Goal: Communication & Community: Answer question/provide support

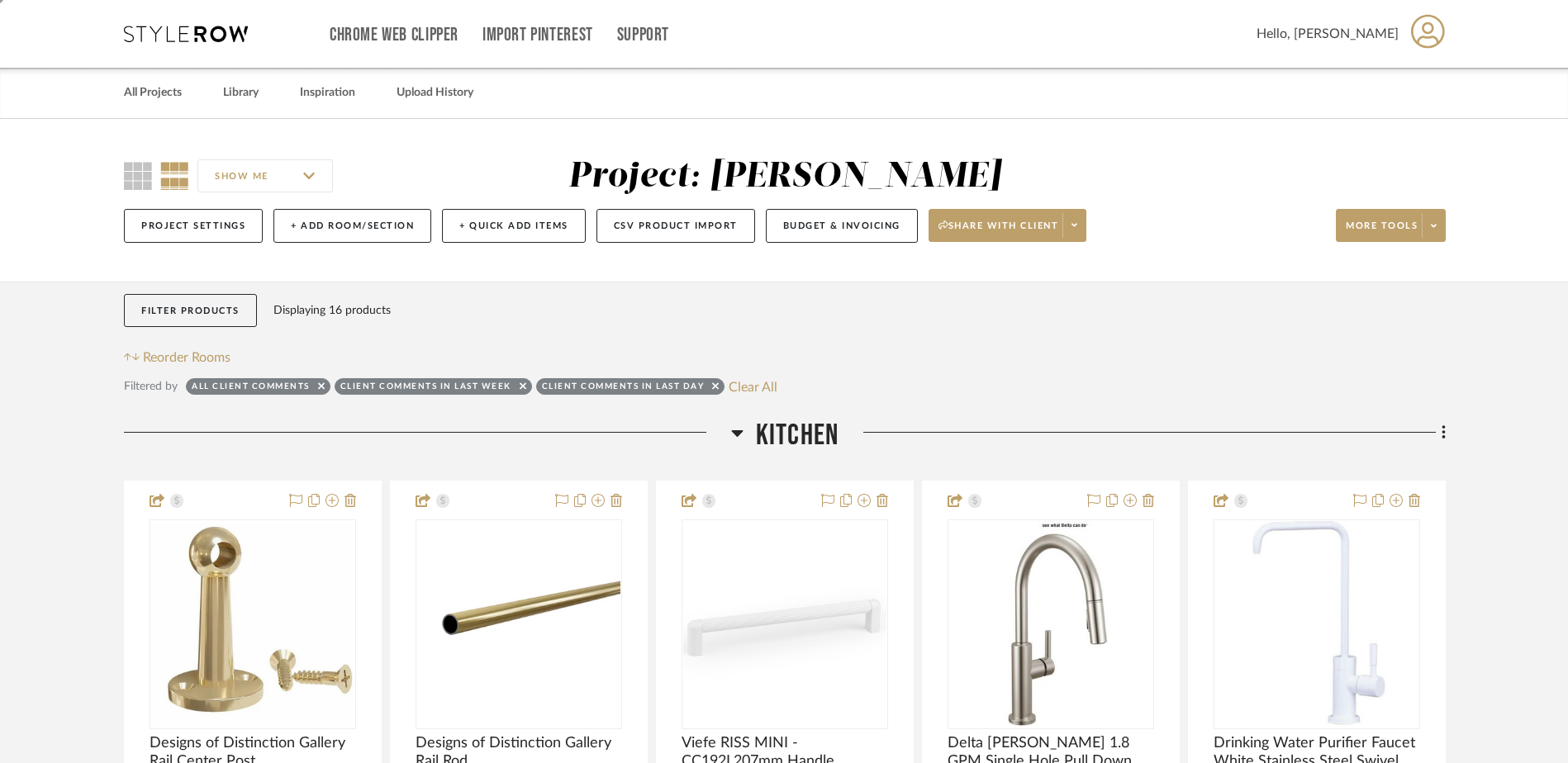
click at [166, 28] on icon at bounding box center [186, 33] width 124 height 16
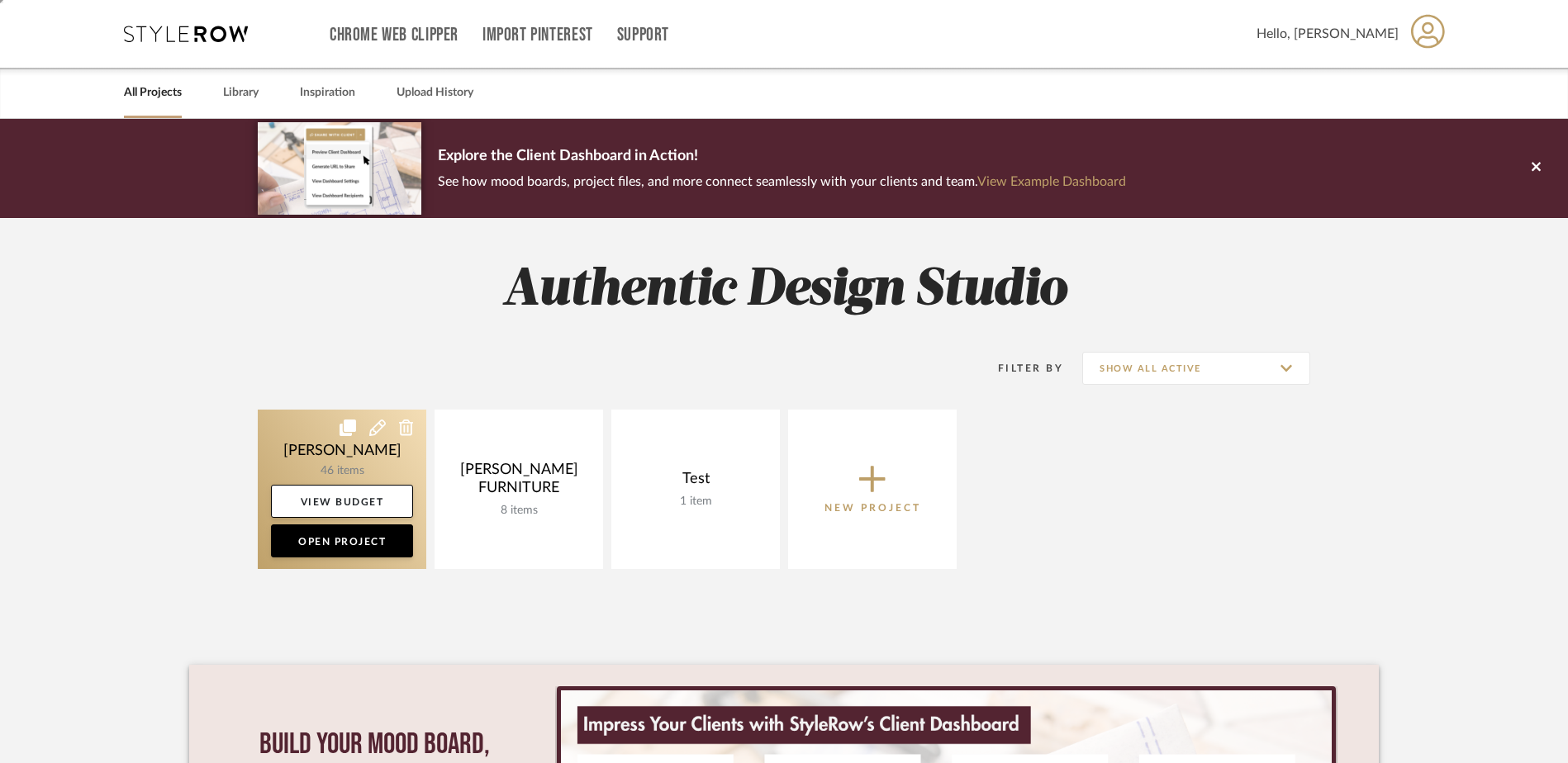
click at [345, 448] on link at bounding box center [341, 488] width 168 height 160
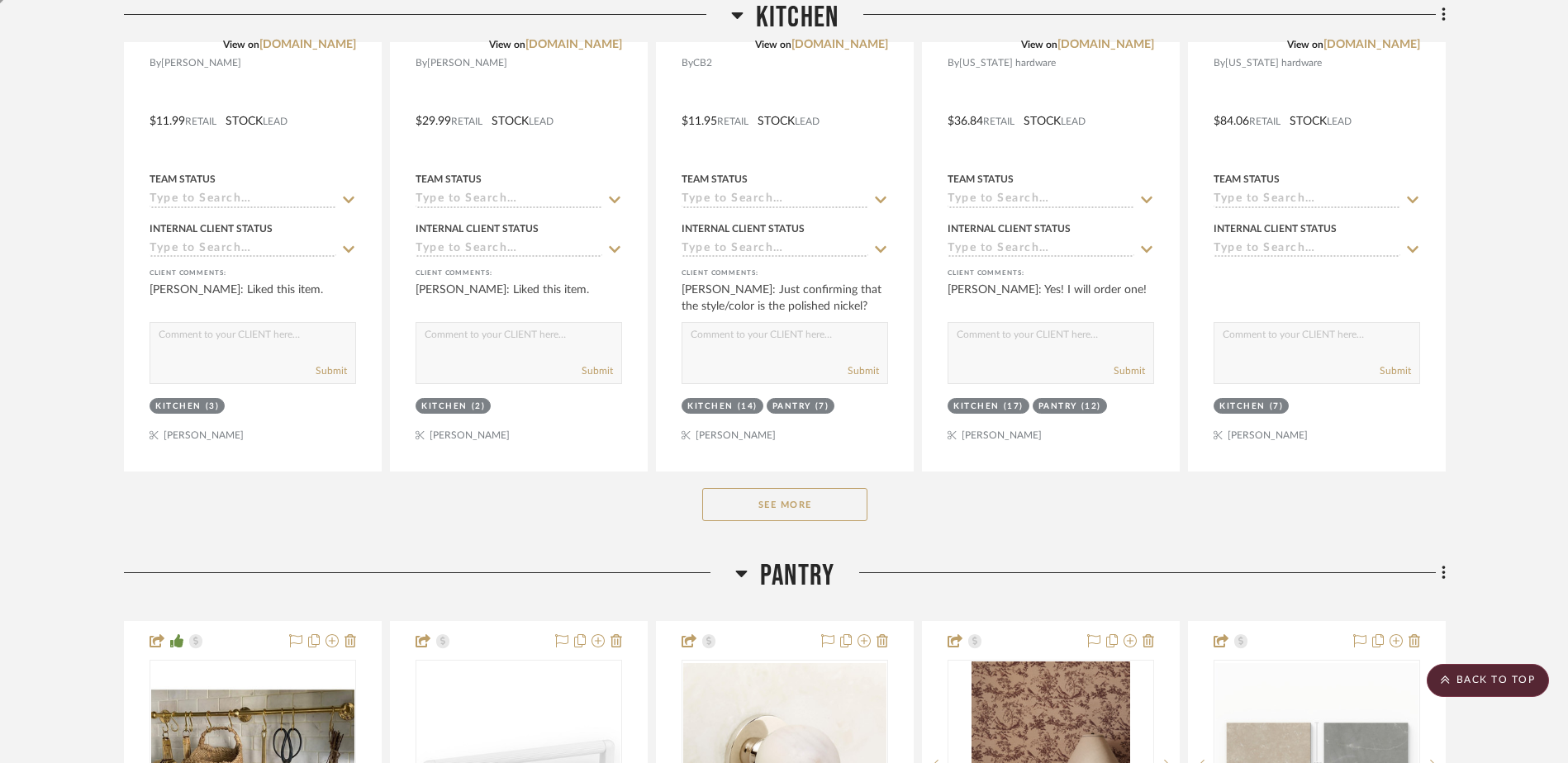
scroll to position [720, 0]
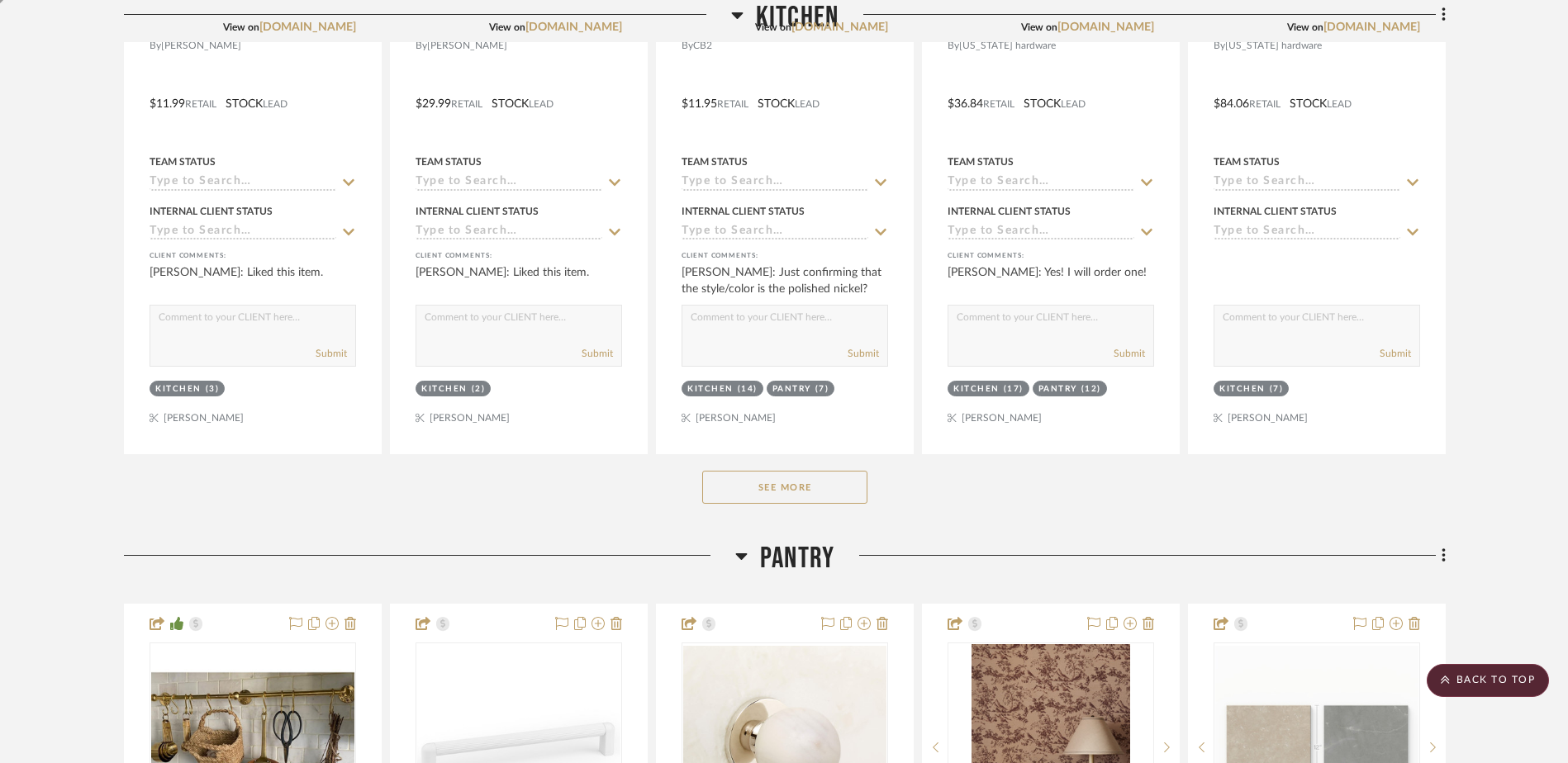
click at [769, 488] on button "See More" at bounding box center [784, 487] width 165 height 33
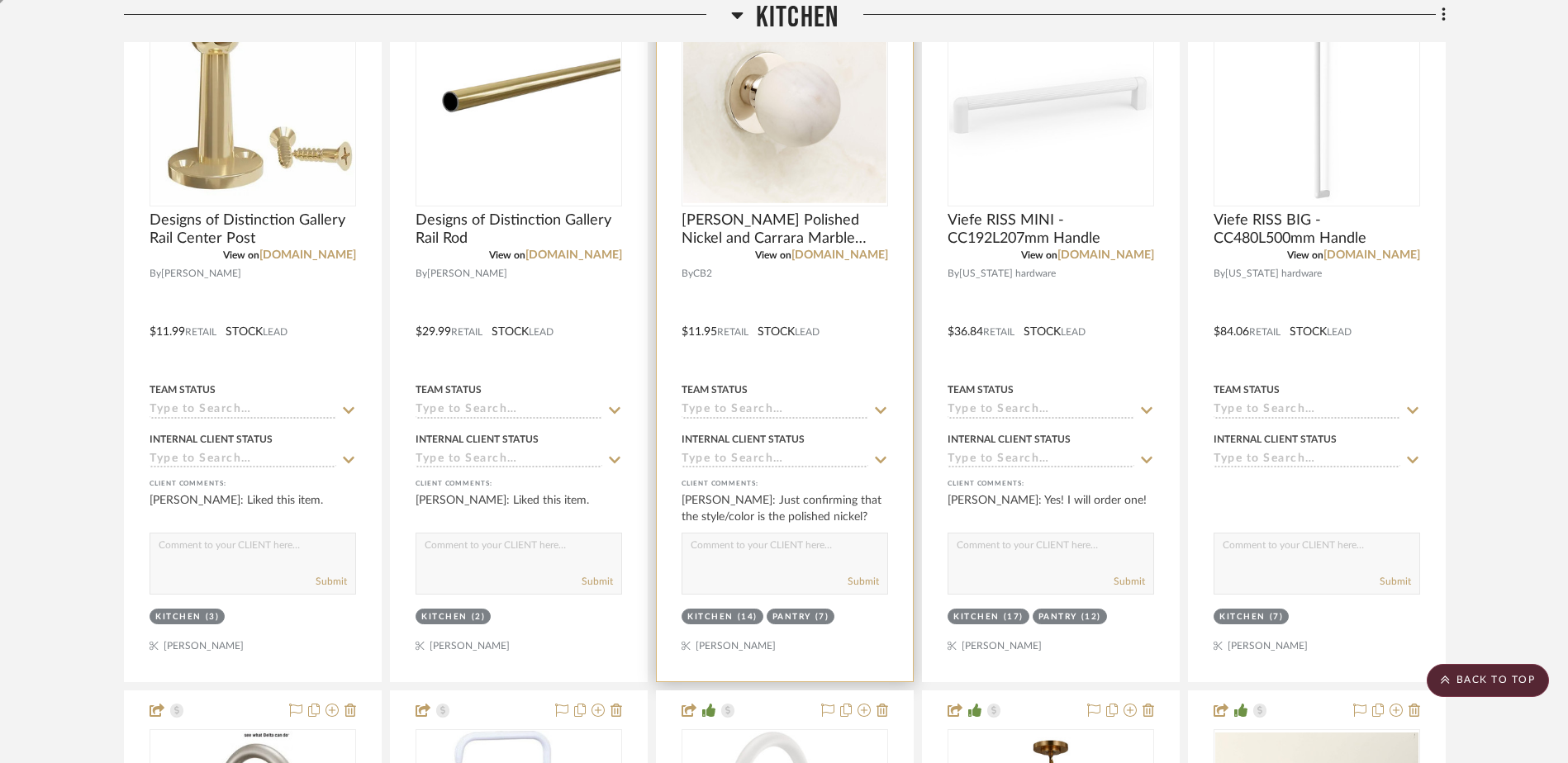
scroll to position [473, 0]
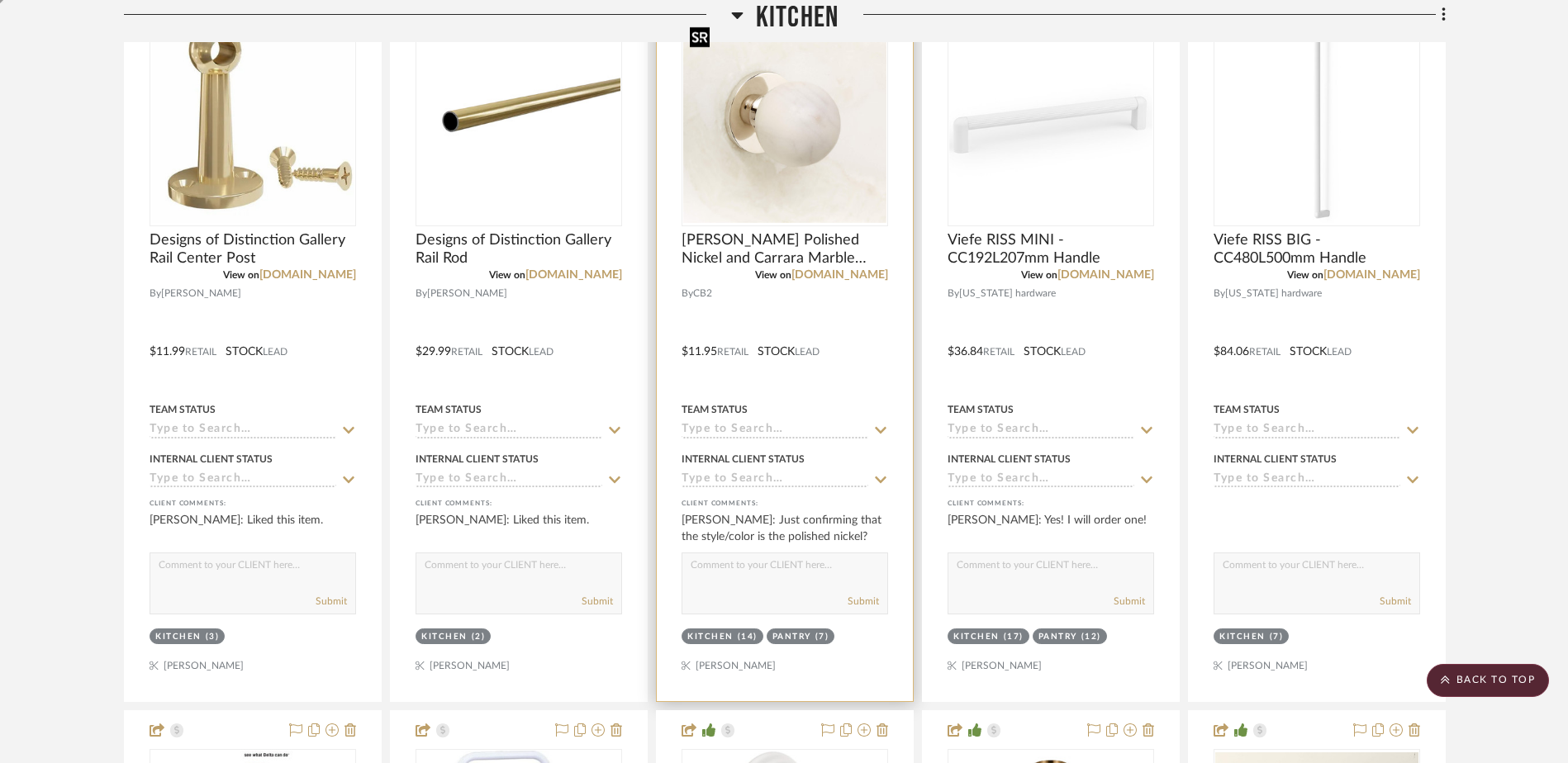
click at [0, 0] on img at bounding box center [0, 0] width 0 height 0
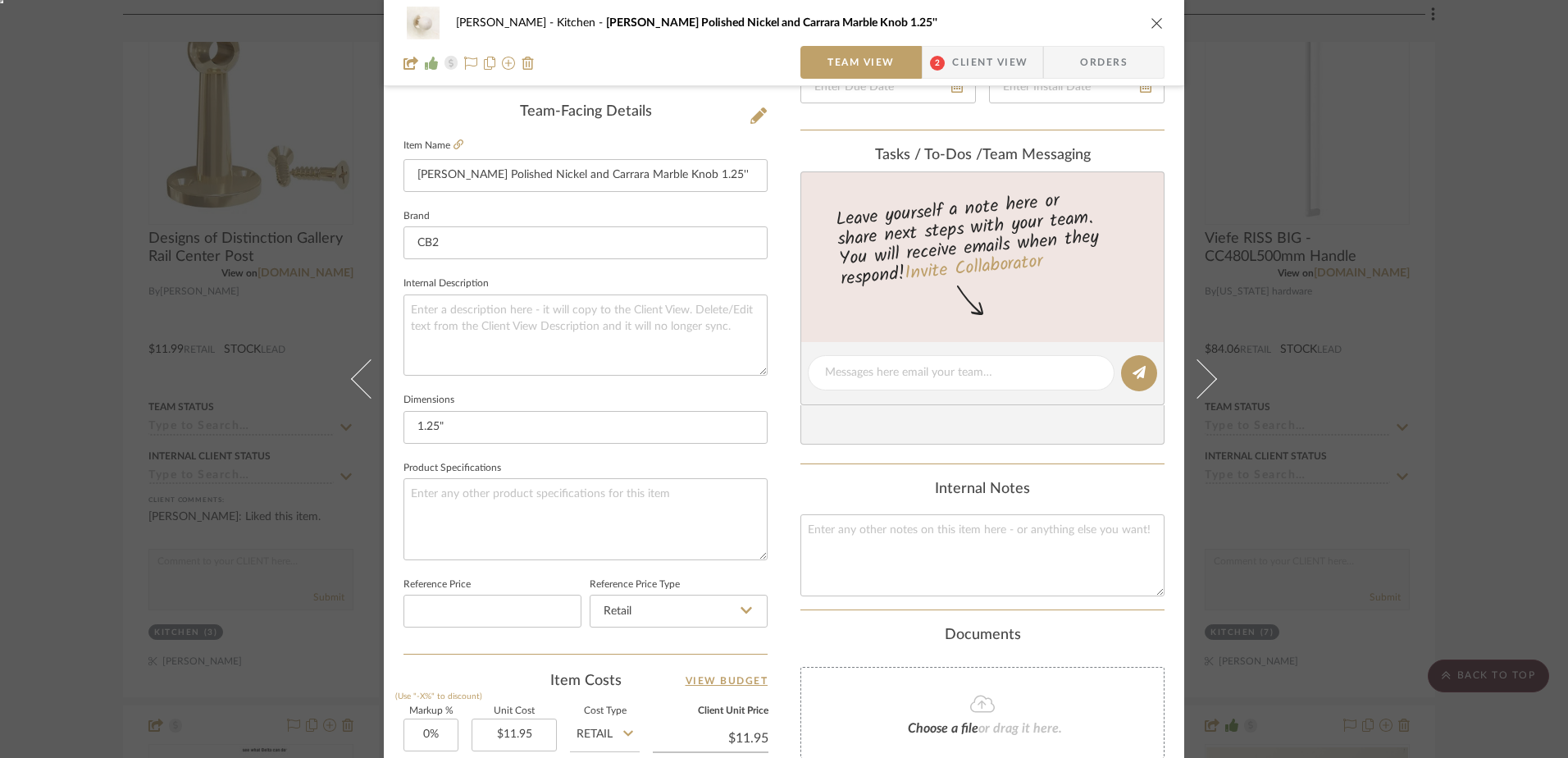
scroll to position [410, 0]
click at [947, 77] on div "[PERSON_NAME] [PERSON_NAME] Polished Nickel and Carrara Marble Knob 1.25'' Team…" at bounding box center [784, 43] width 800 height 86
click at [958, 67] on span "Client View" at bounding box center [989, 62] width 76 height 33
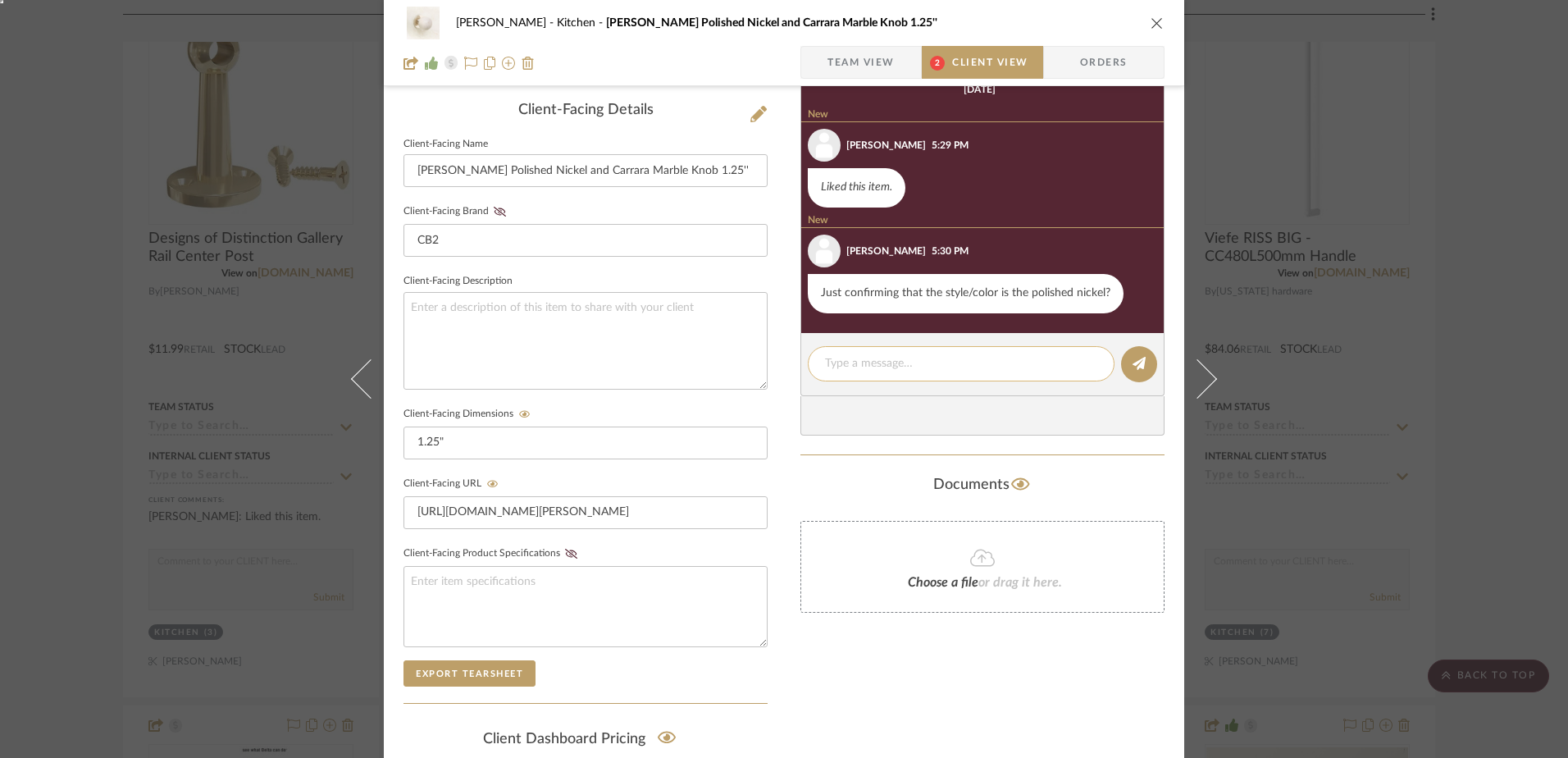
click at [990, 363] on textarea at bounding box center [960, 364] width 272 height 17
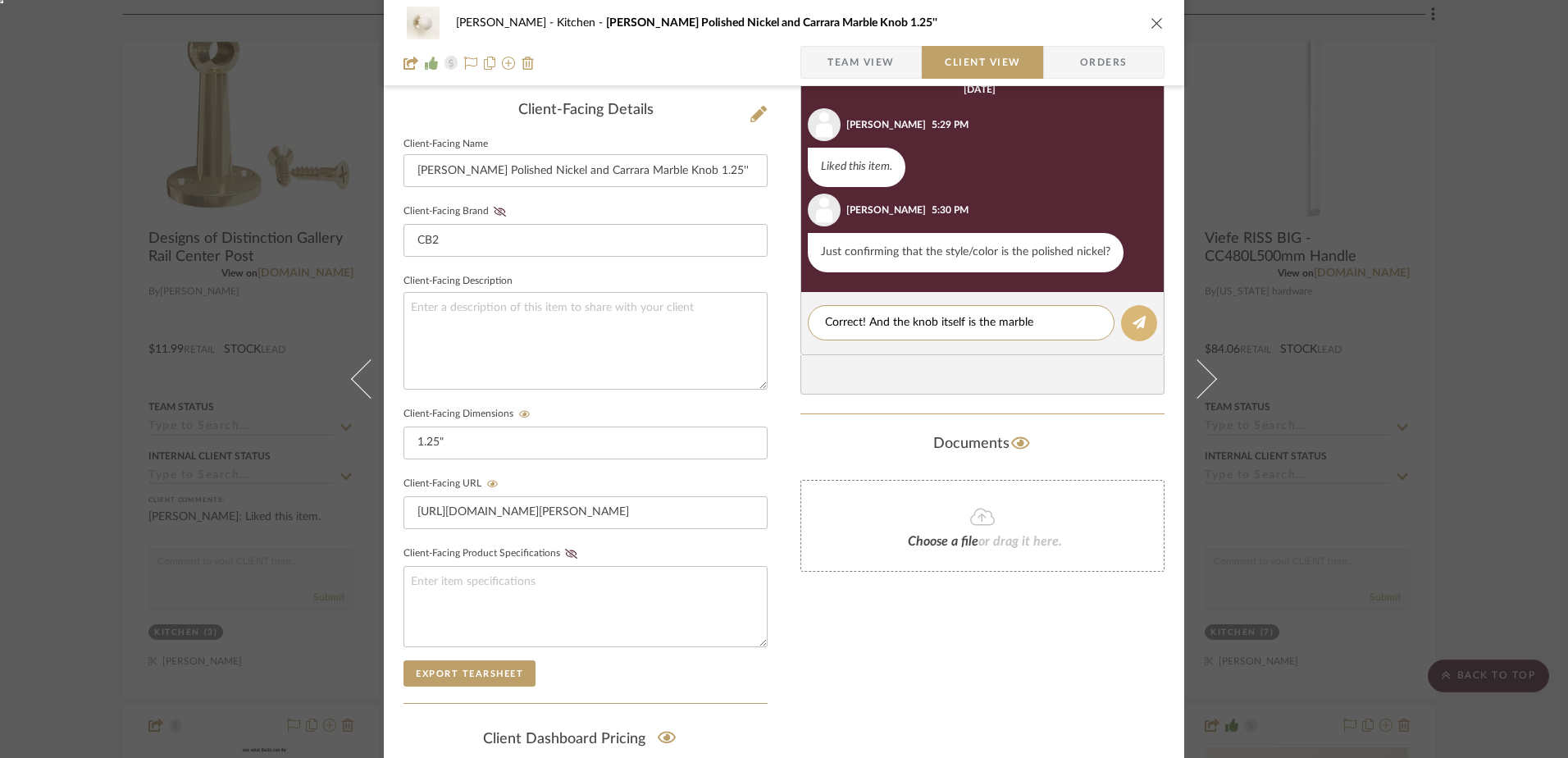
type textarea "Correct! And the knob itself is the marble"
click at [1124, 323] on button at bounding box center [1139, 324] width 36 height 37
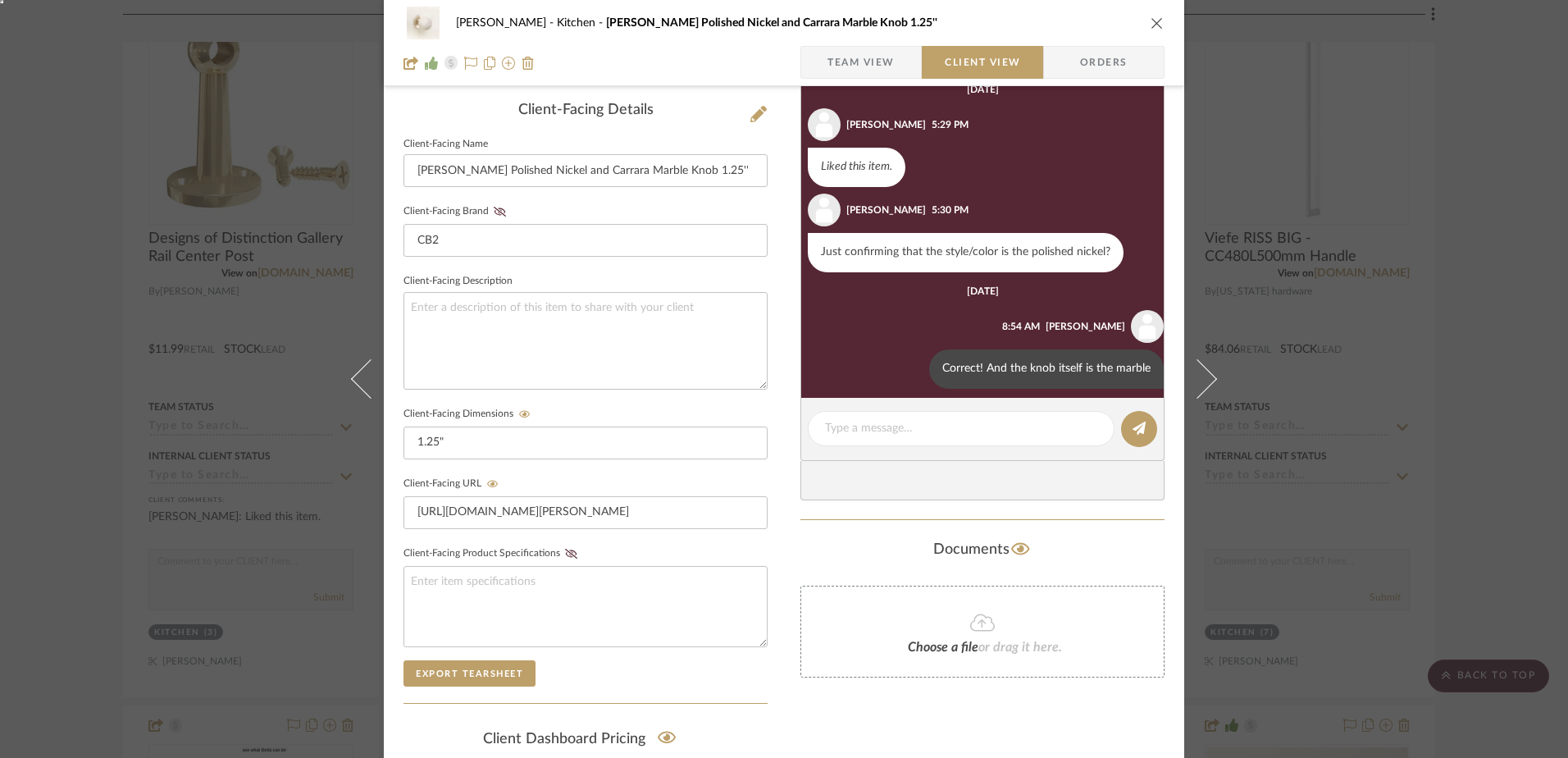
click at [1150, 19] on icon "close" at bounding box center [1157, 23] width 13 height 13
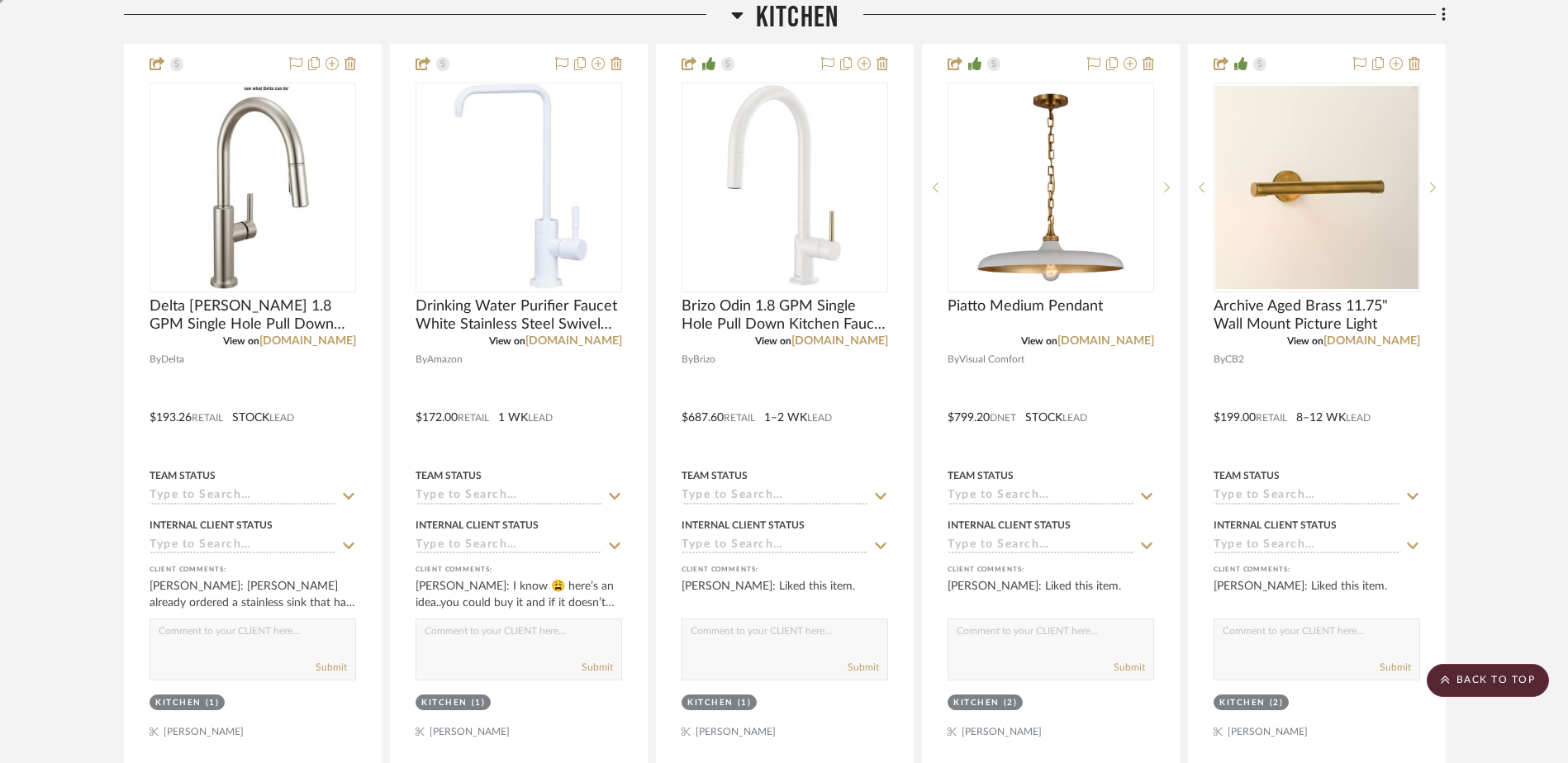
scroll to position [1176, 0]
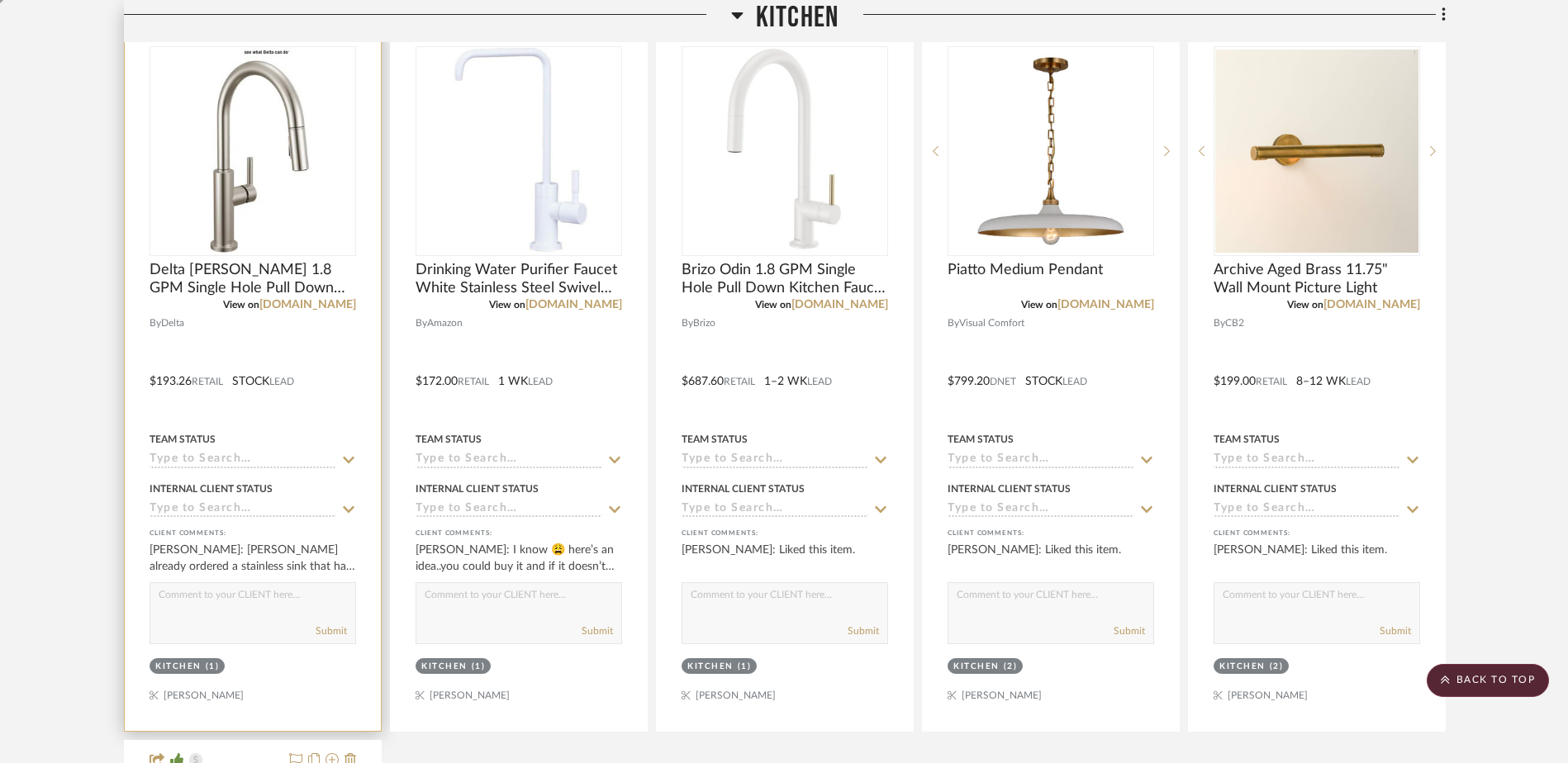
click at [218, 579] on div at bounding box center [252, 369] width 256 height 722
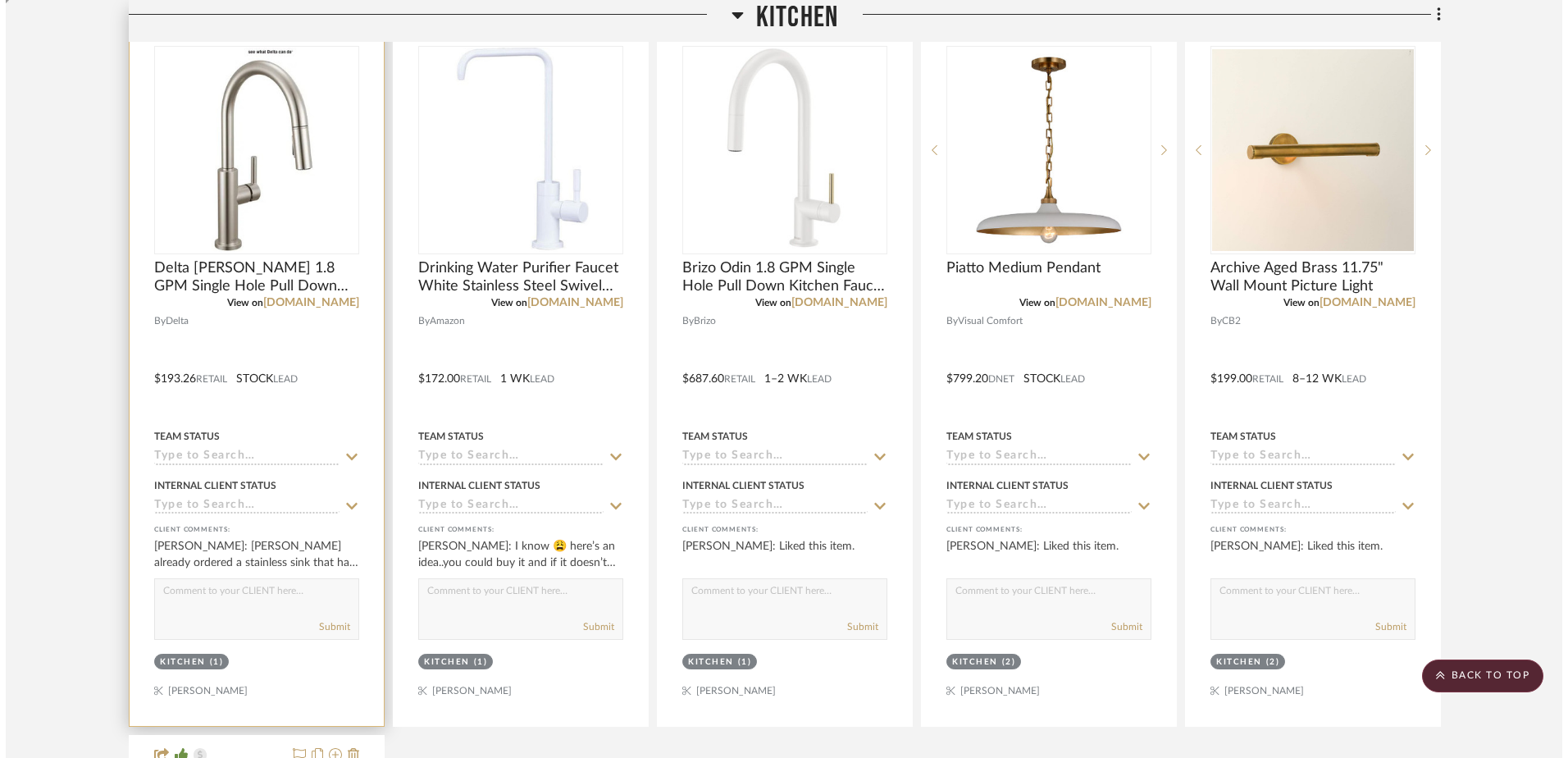
scroll to position [0, 0]
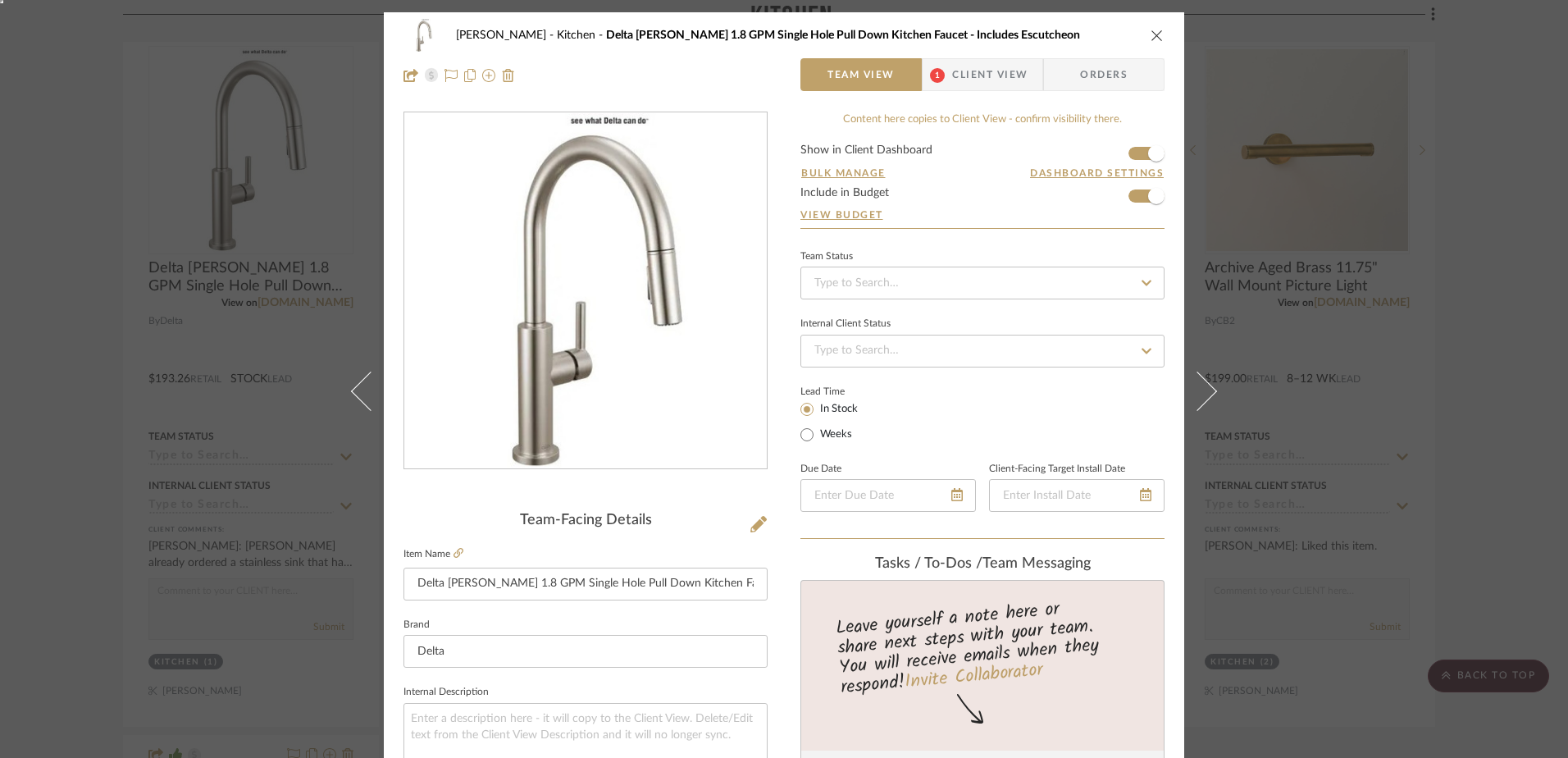
click at [959, 83] on span "Client View" at bounding box center [989, 75] width 76 height 33
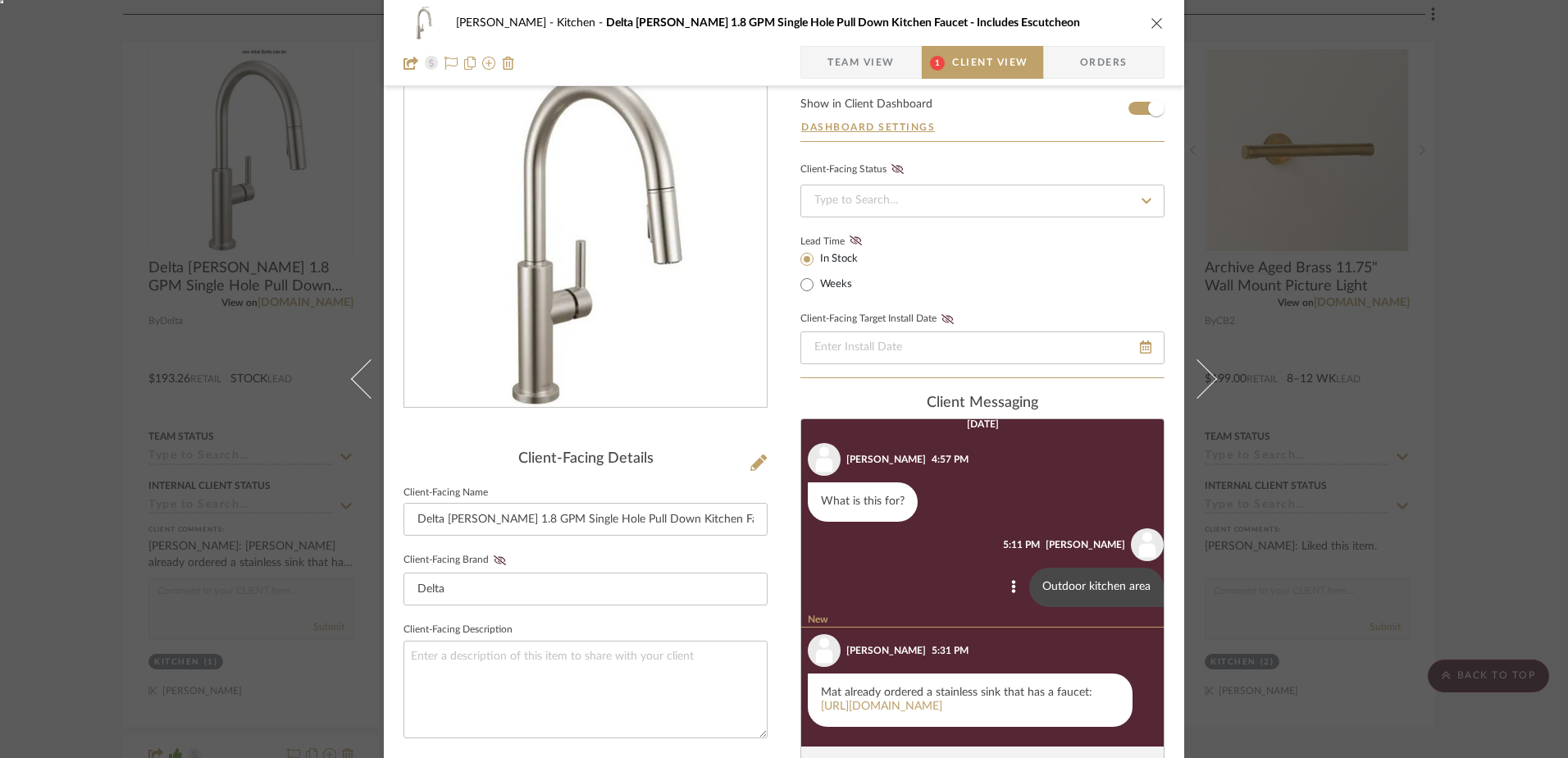
scroll to position [164, 0]
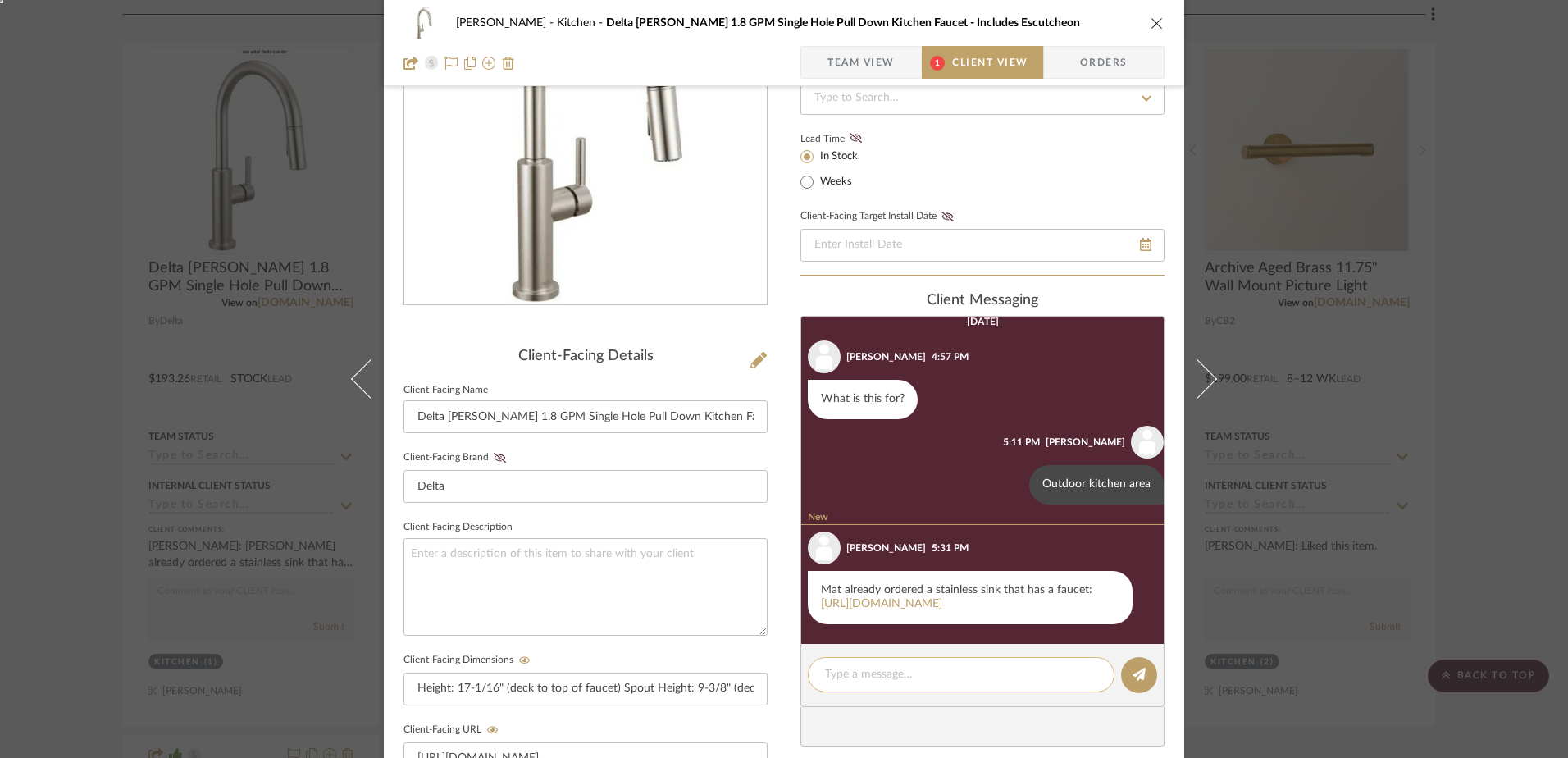
click at [889, 672] on textarea at bounding box center [960, 674] width 272 height 17
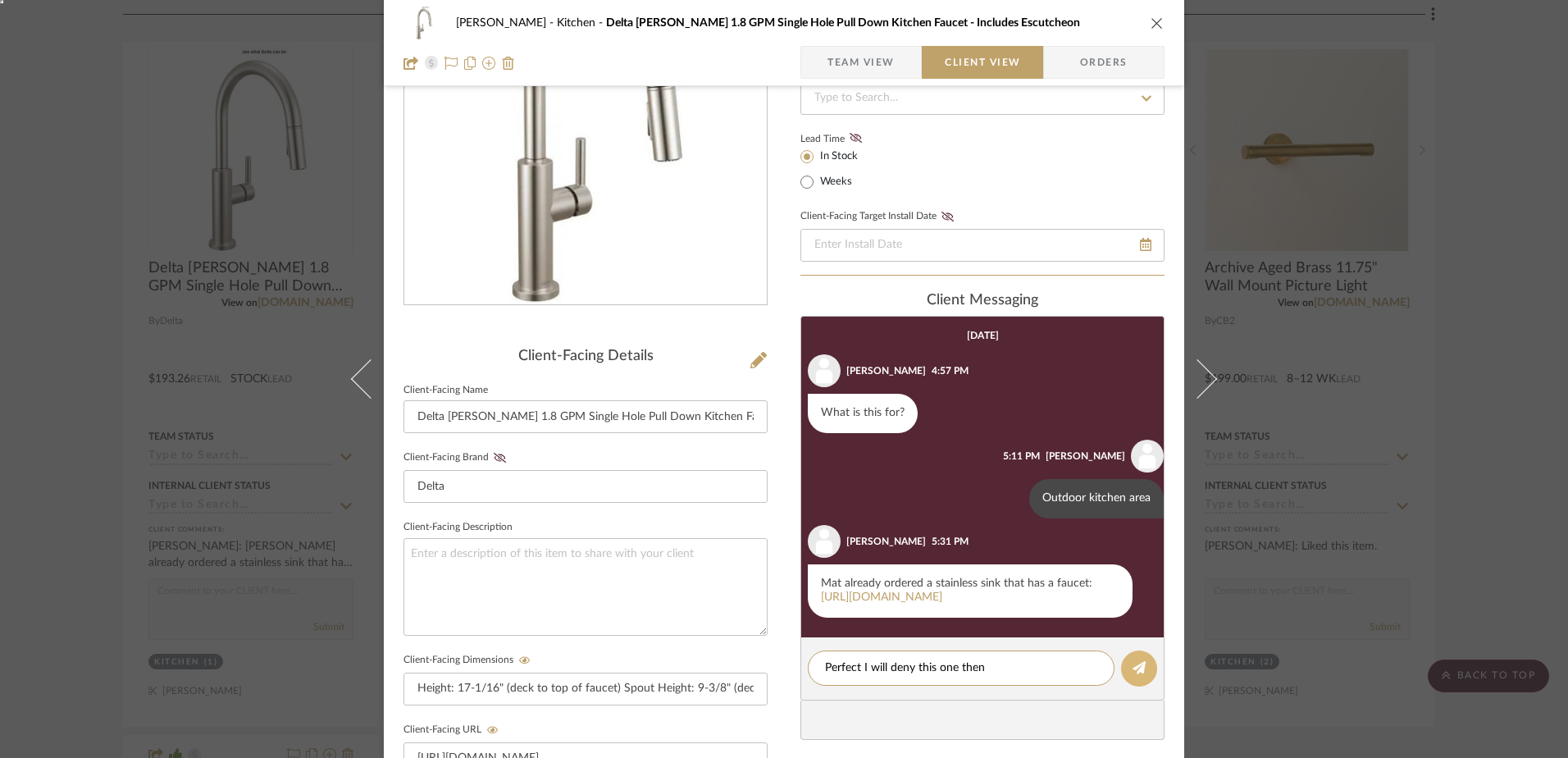
type textarea "Perfect I will deny this one then"
click at [1121, 682] on button at bounding box center [1139, 669] width 36 height 37
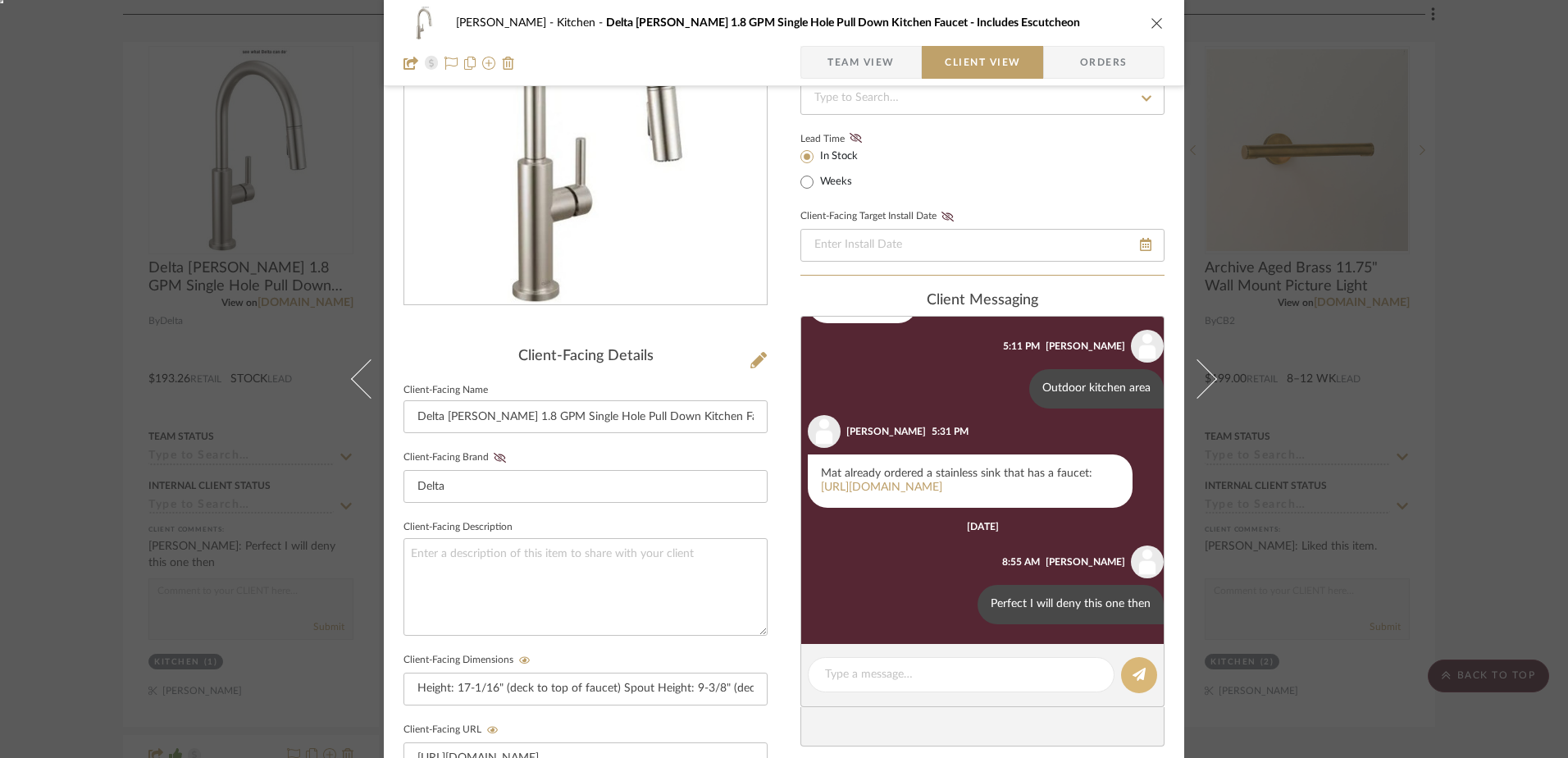
scroll to position [124, 0]
click at [1154, 18] on icon "close" at bounding box center [1157, 23] width 13 height 13
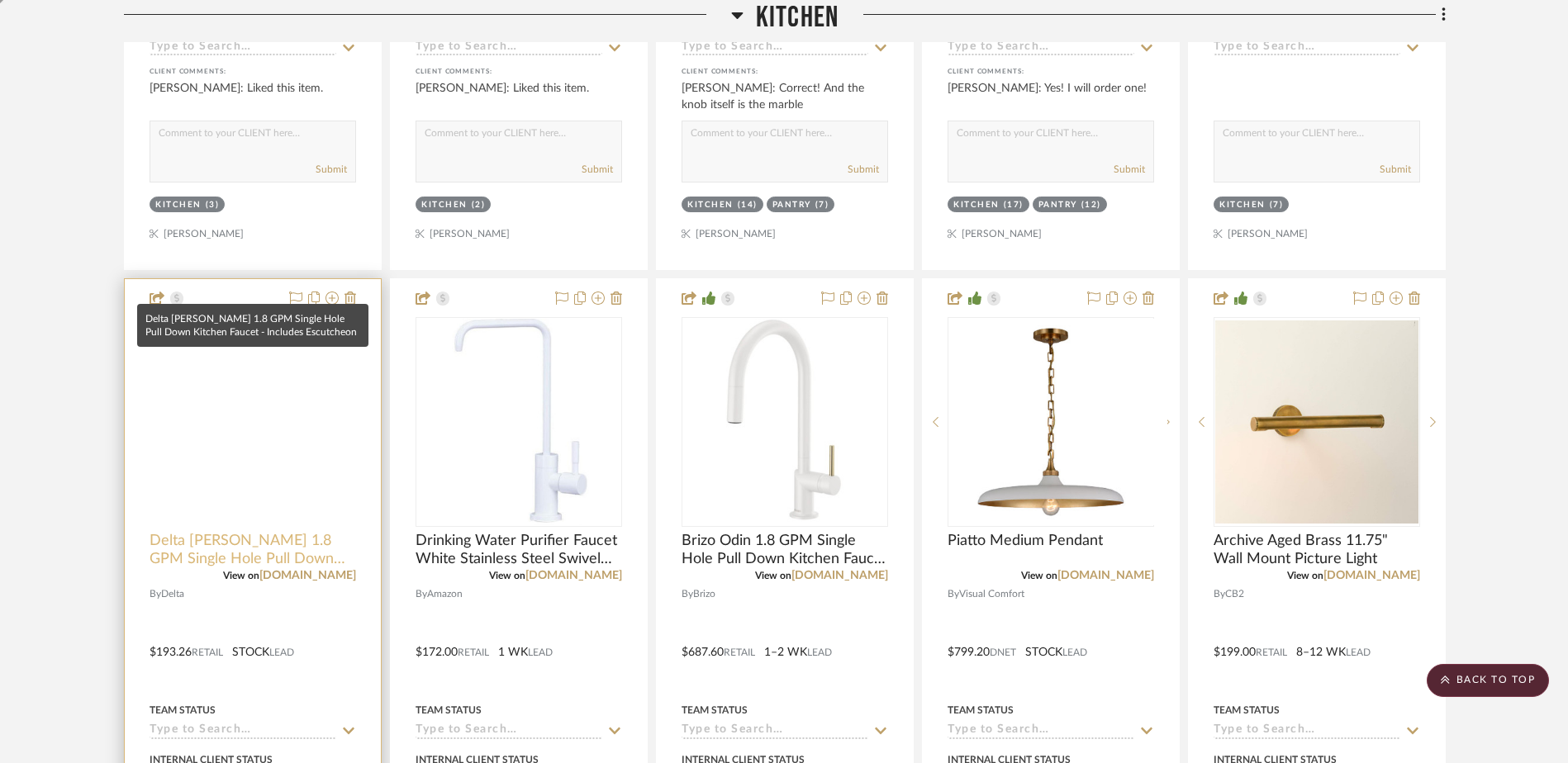
scroll to position [598, 0]
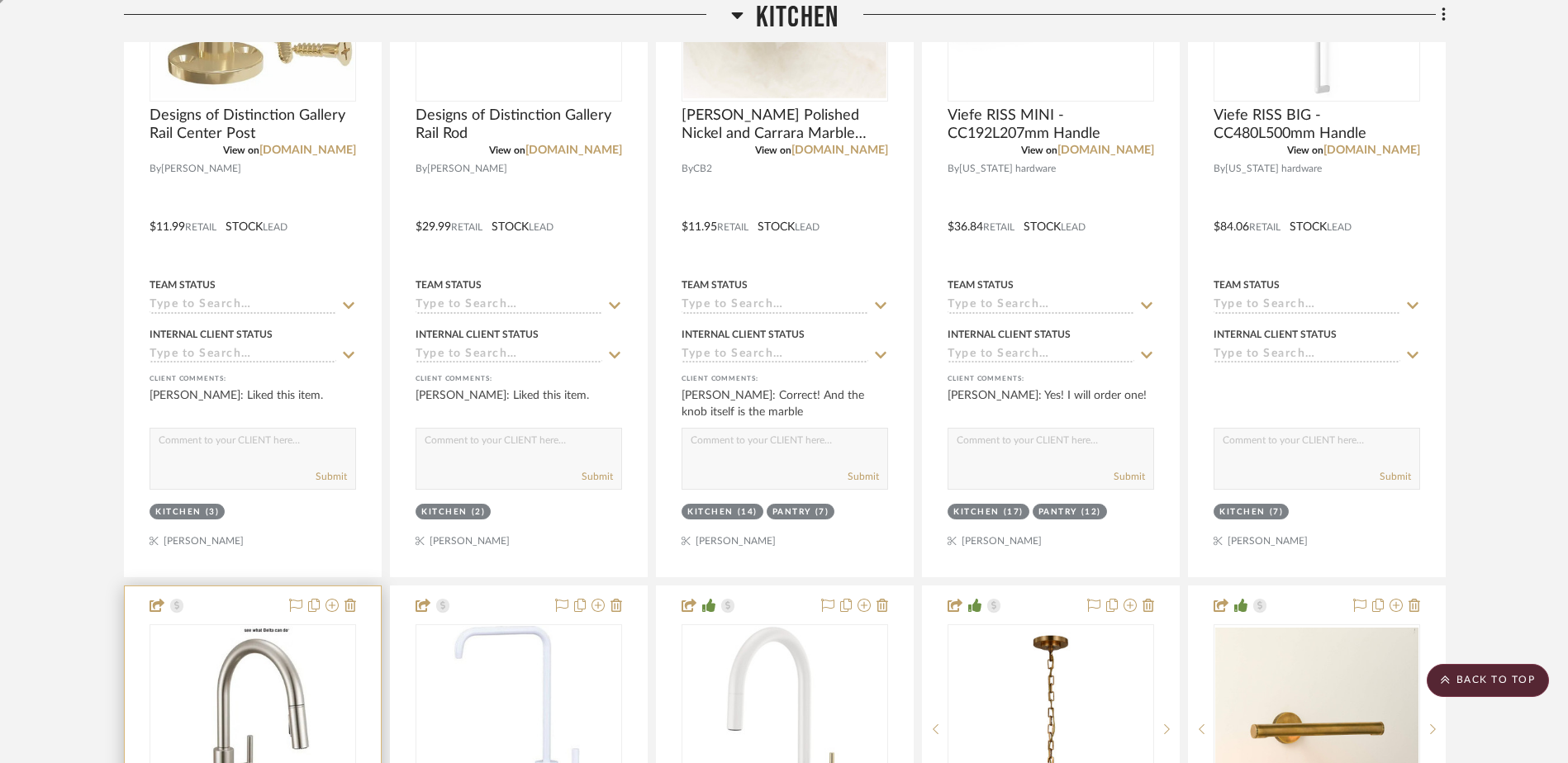
click at [176, 658] on div "0" at bounding box center [252, 728] width 205 height 208
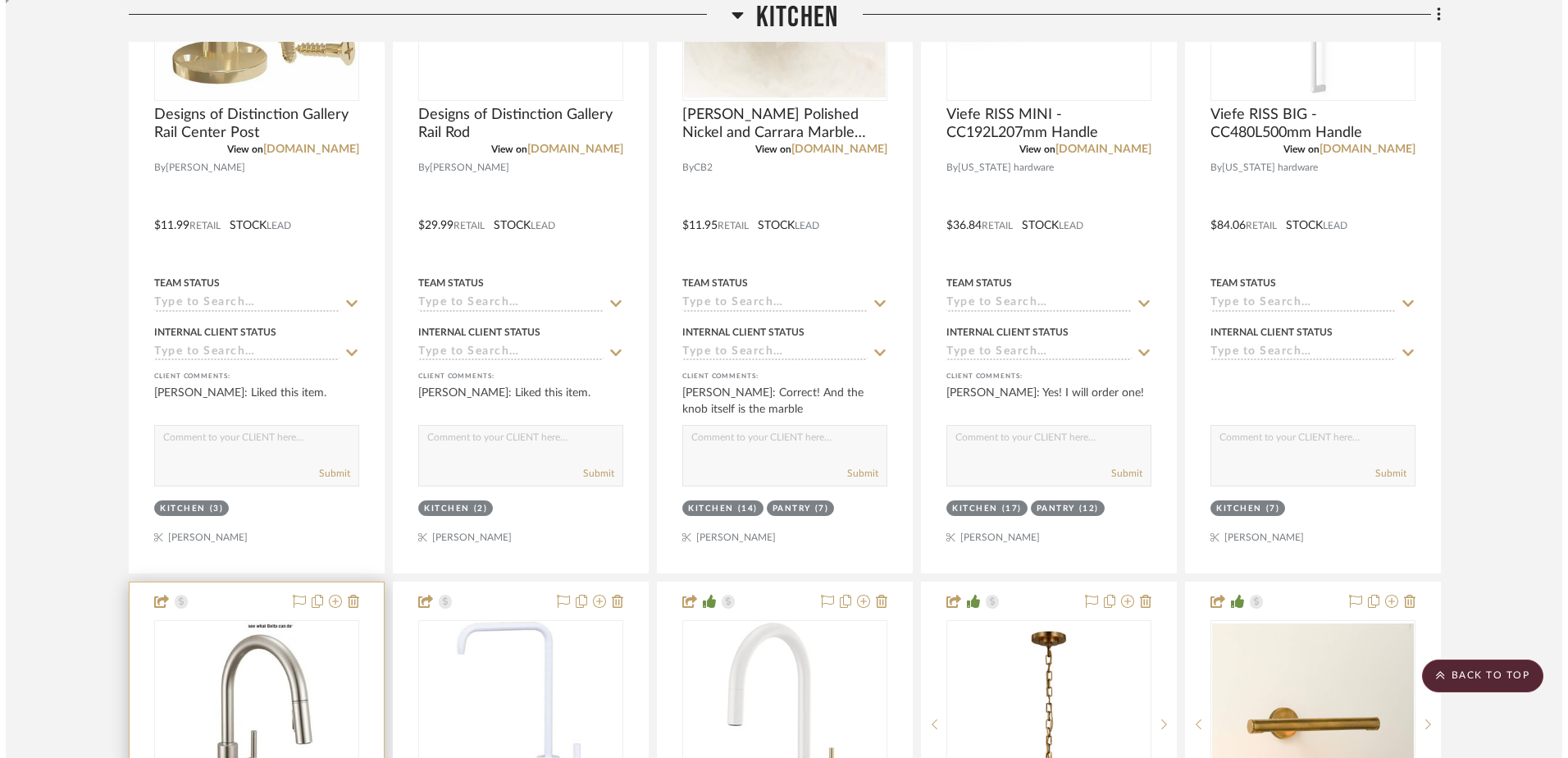
scroll to position [0, 0]
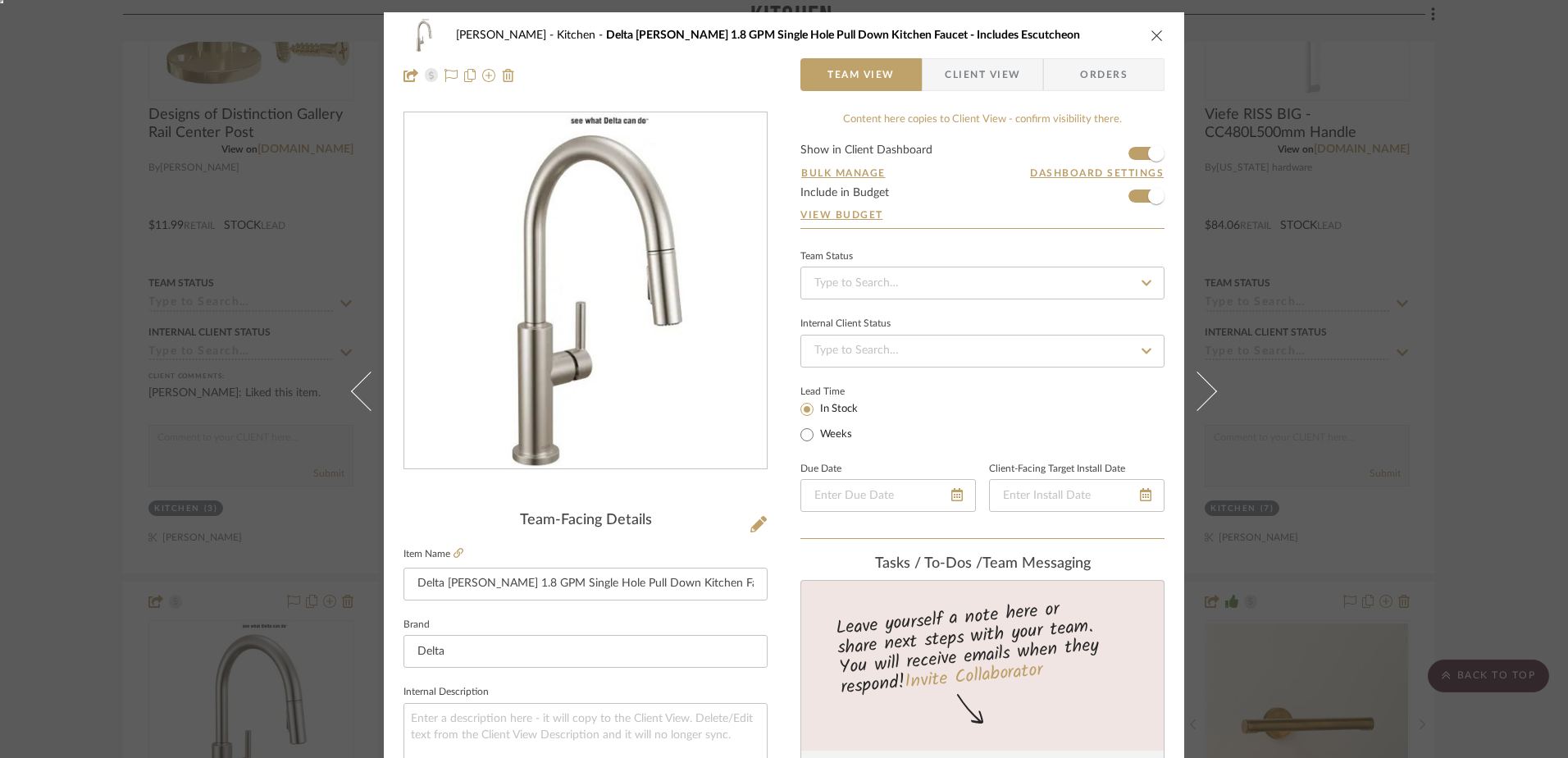
click at [953, 61] on span "Client View" at bounding box center [982, 75] width 76 height 33
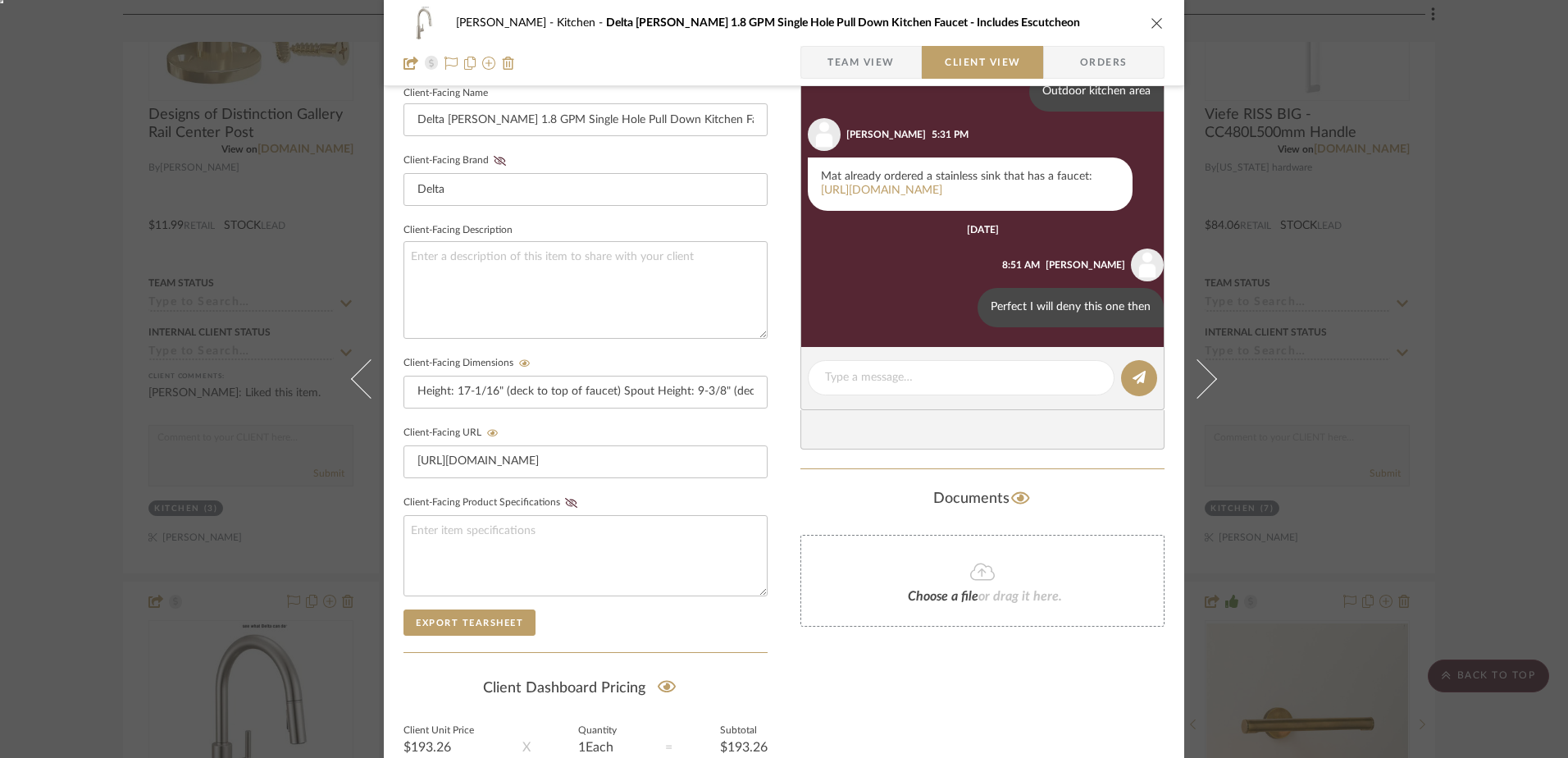
scroll to position [620, 0]
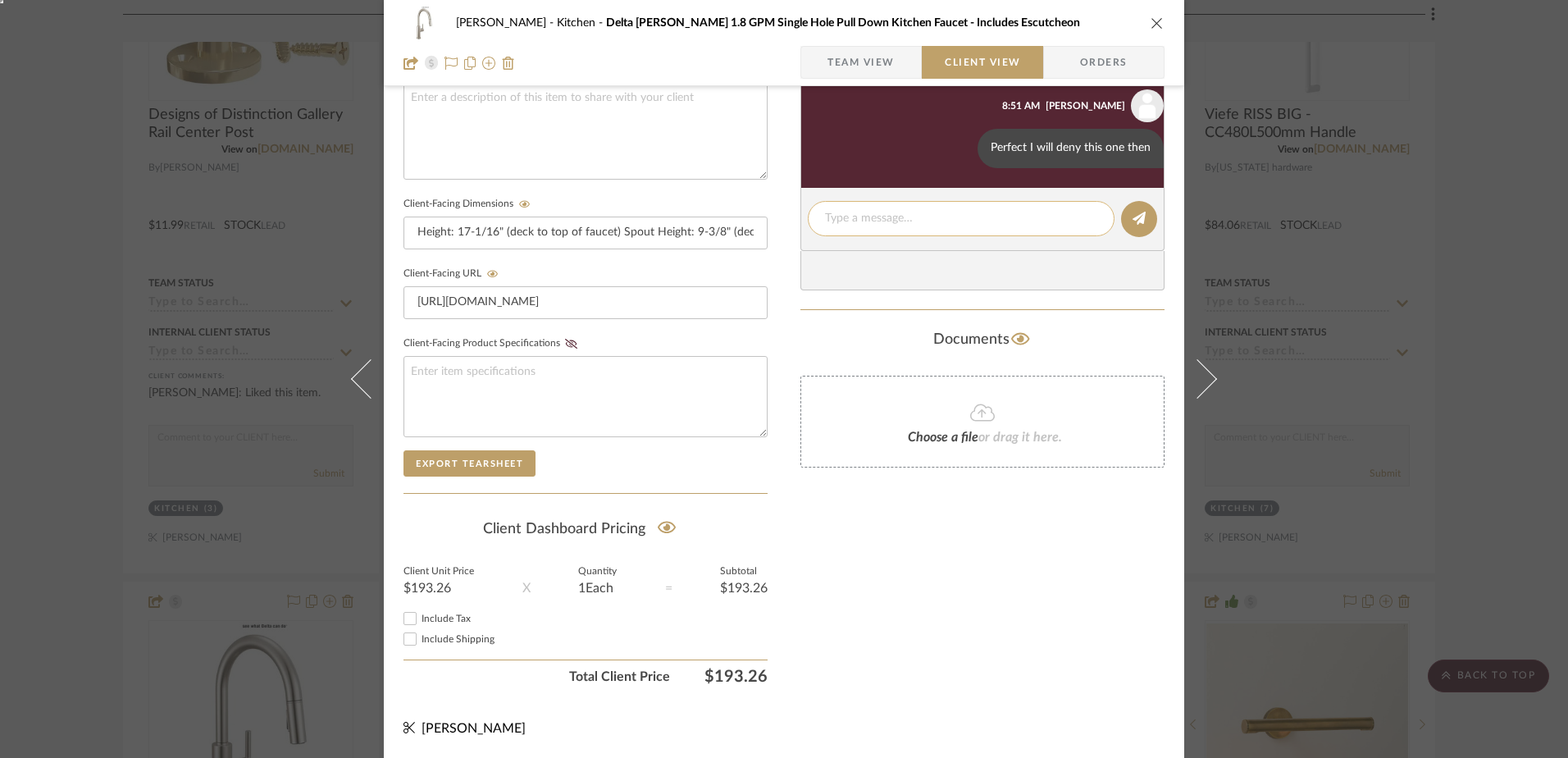
click at [915, 220] on textarea at bounding box center [960, 219] width 272 height 17
type textarea "O"
type textarea "S"
type textarea "Actually I will just delete it"
click at [1132, 214] on icon at bounding box center [1139, 218] width 13 height 13
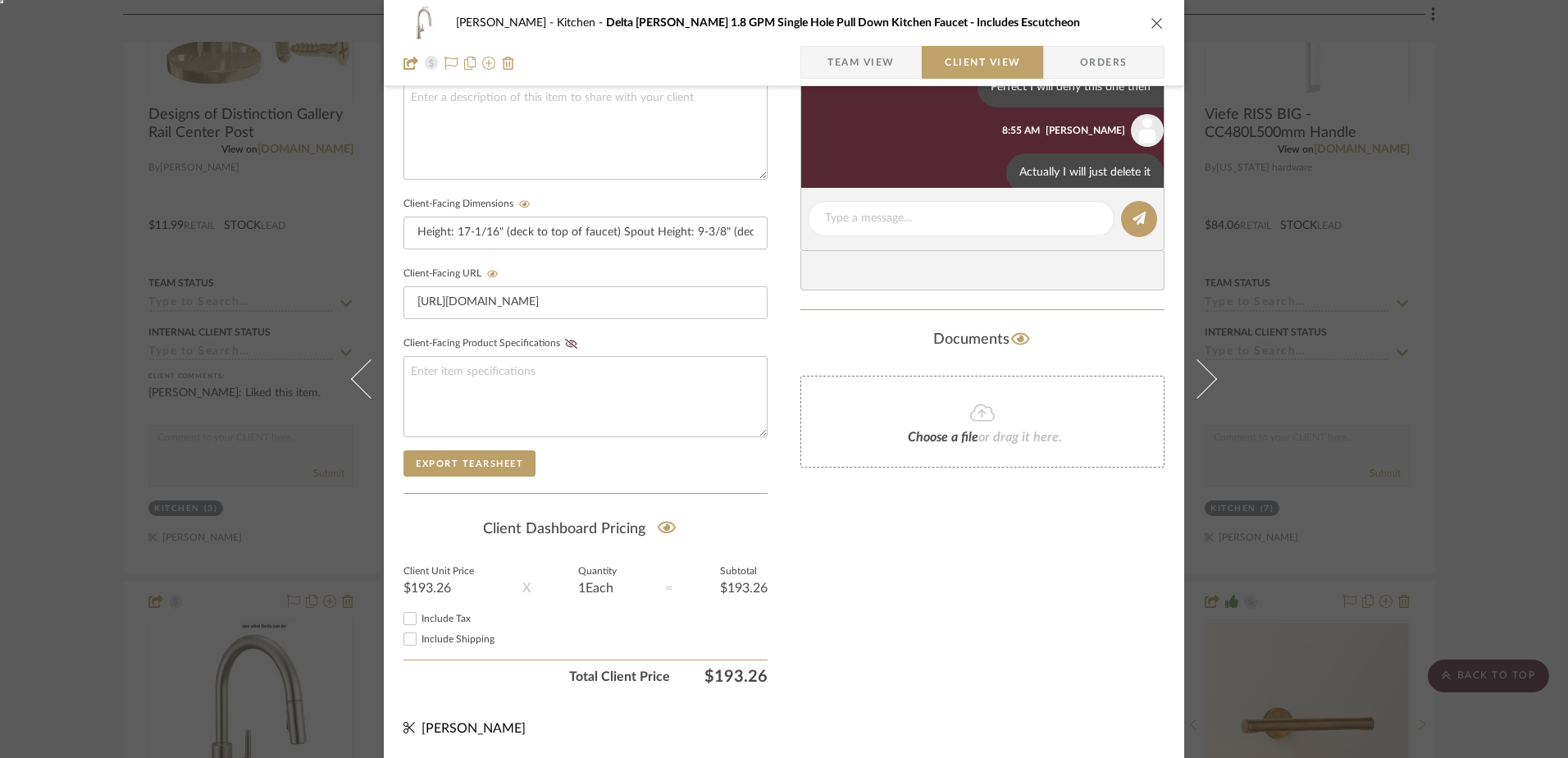
scroll to position [209, 0]
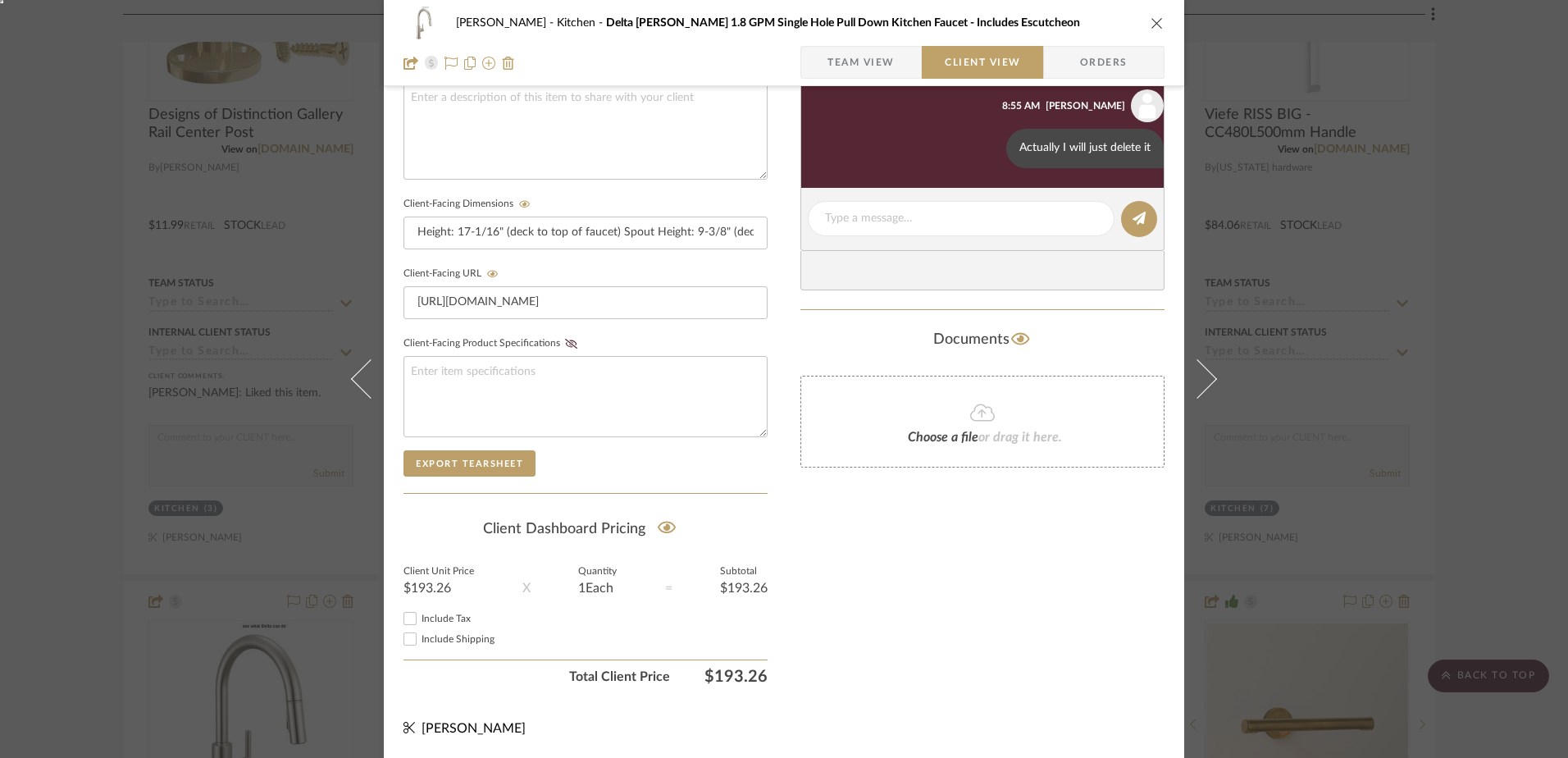
click at [1150, 22] on icon "close" at bounding box center [1157, 23] width 13 height 13
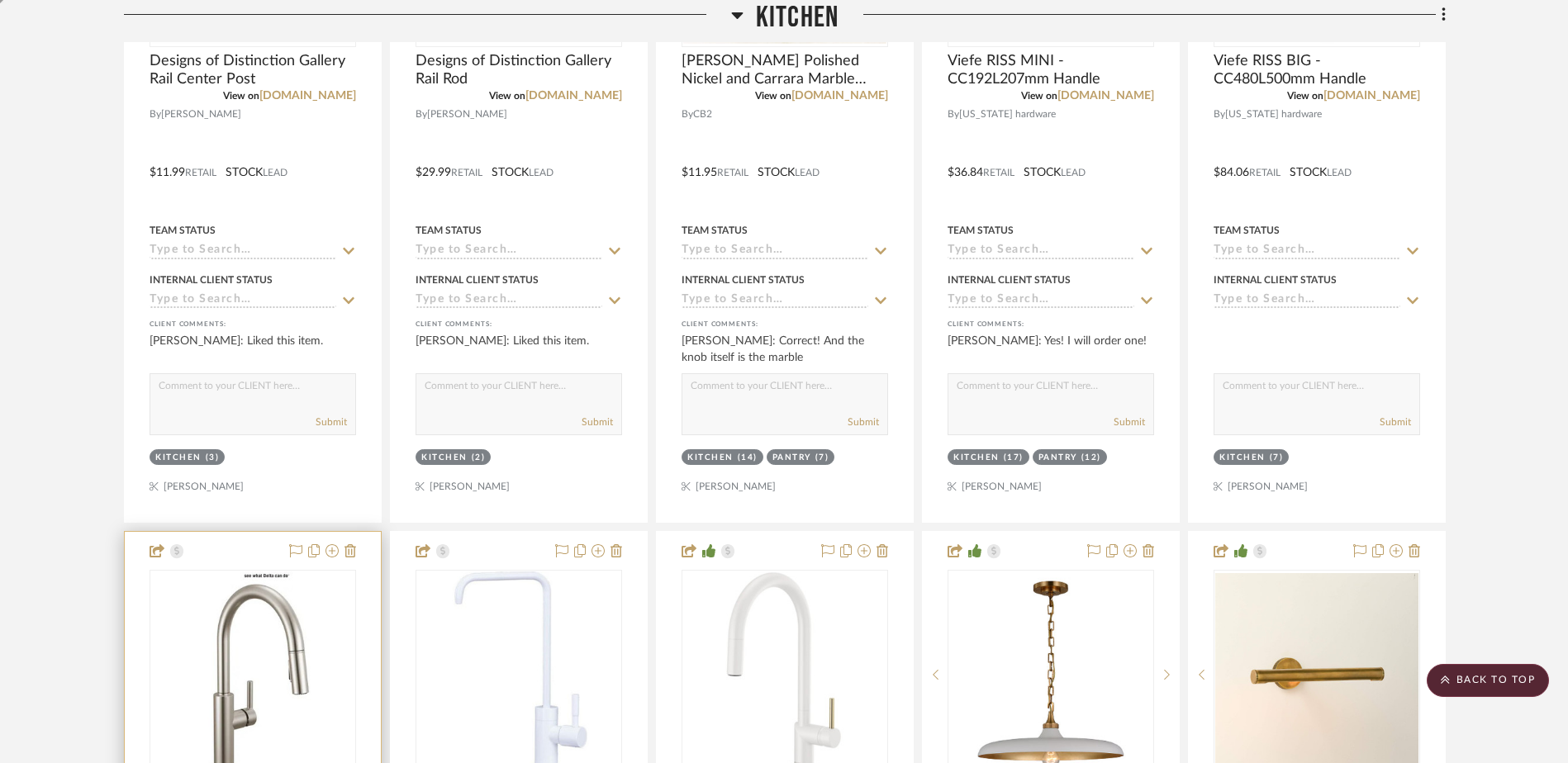
scroll to position [763, 0]
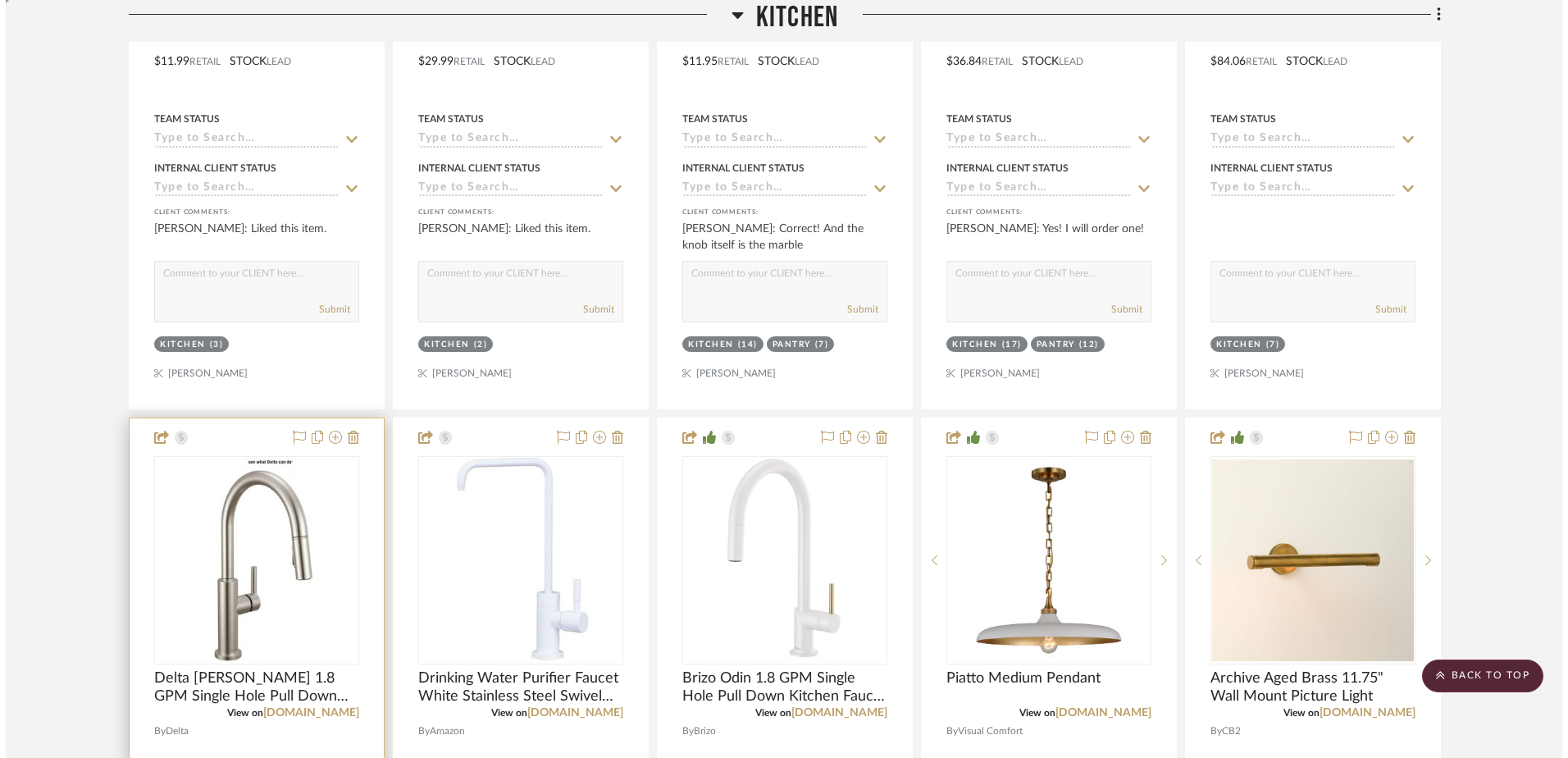
scroll to position [0, 0]
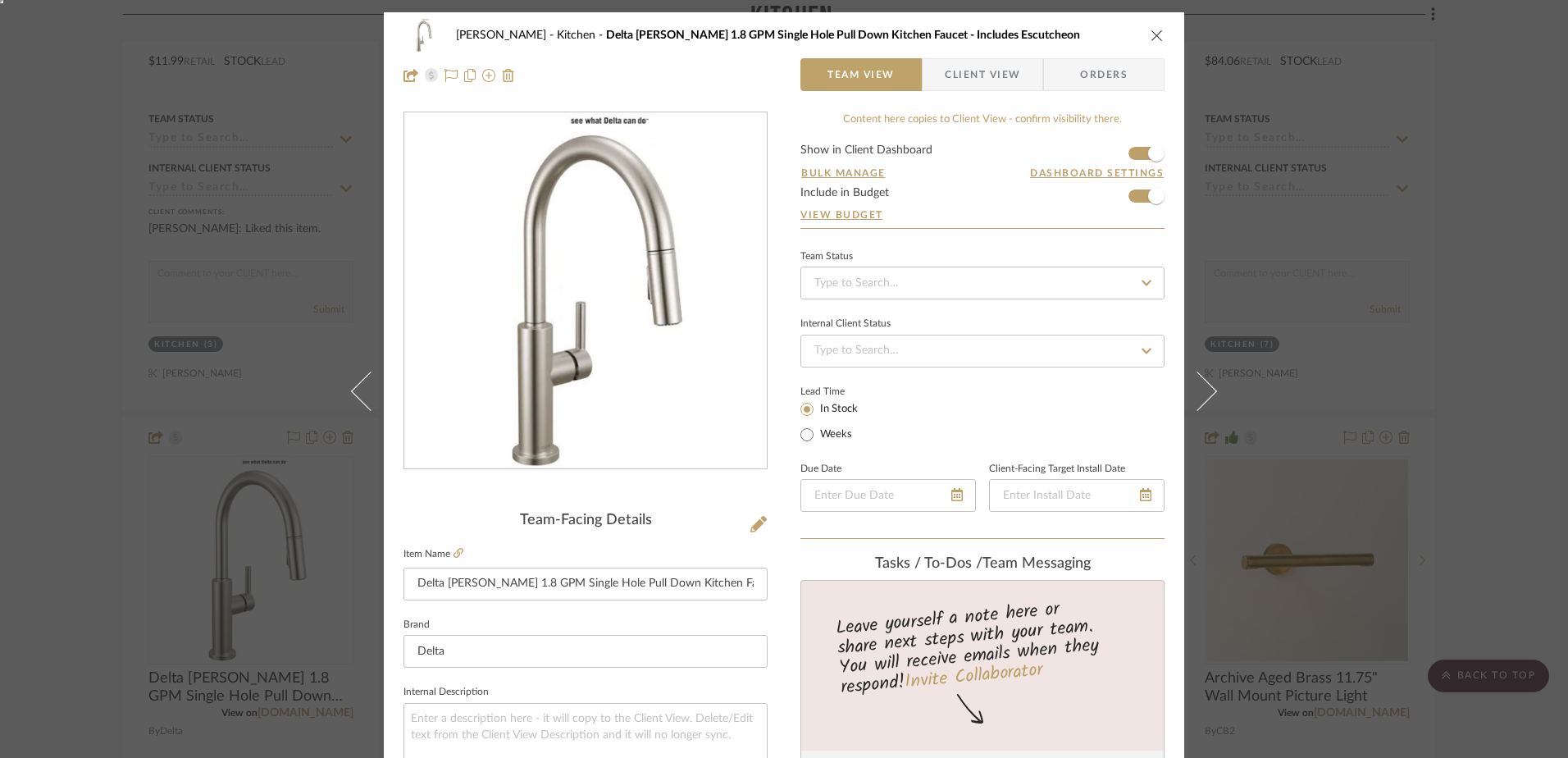
click at [996, 80] on span "Client View" at bounding box center [982, 75] width 76 height 33
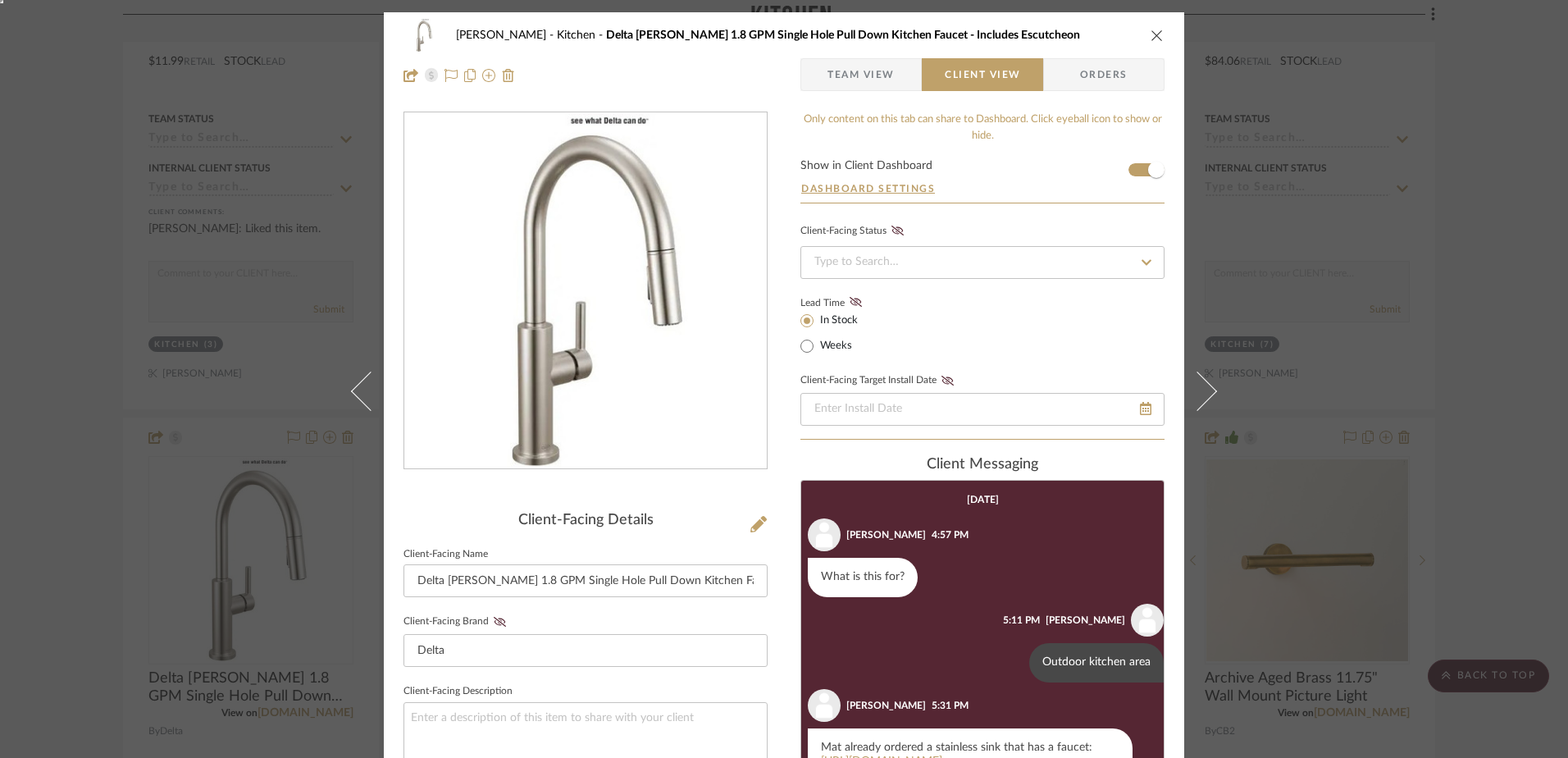
scroll to position [209, 0]
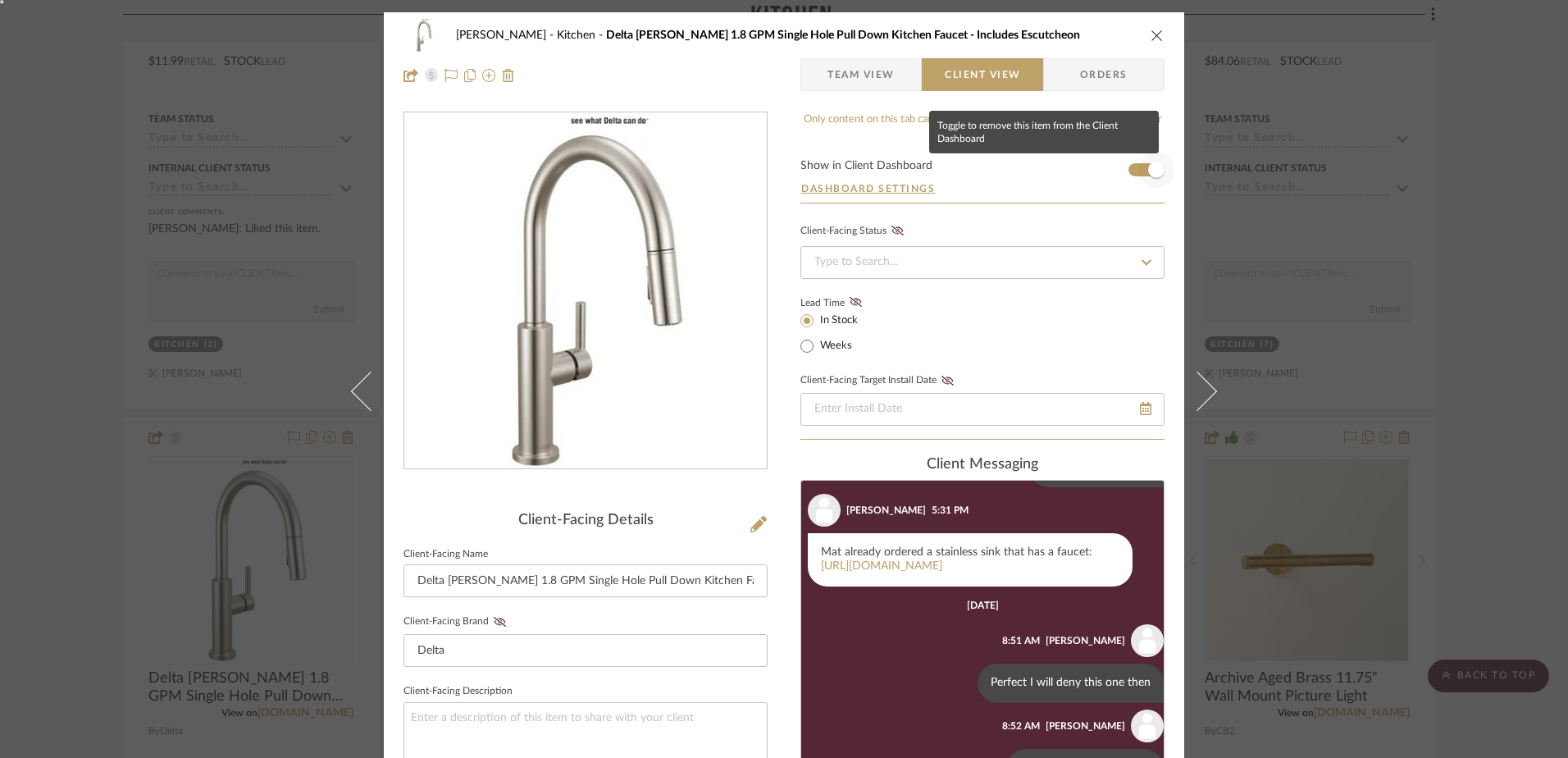
click at [1147, 170] on span "button" at bounding box center [1155, 169] width 16 height 16
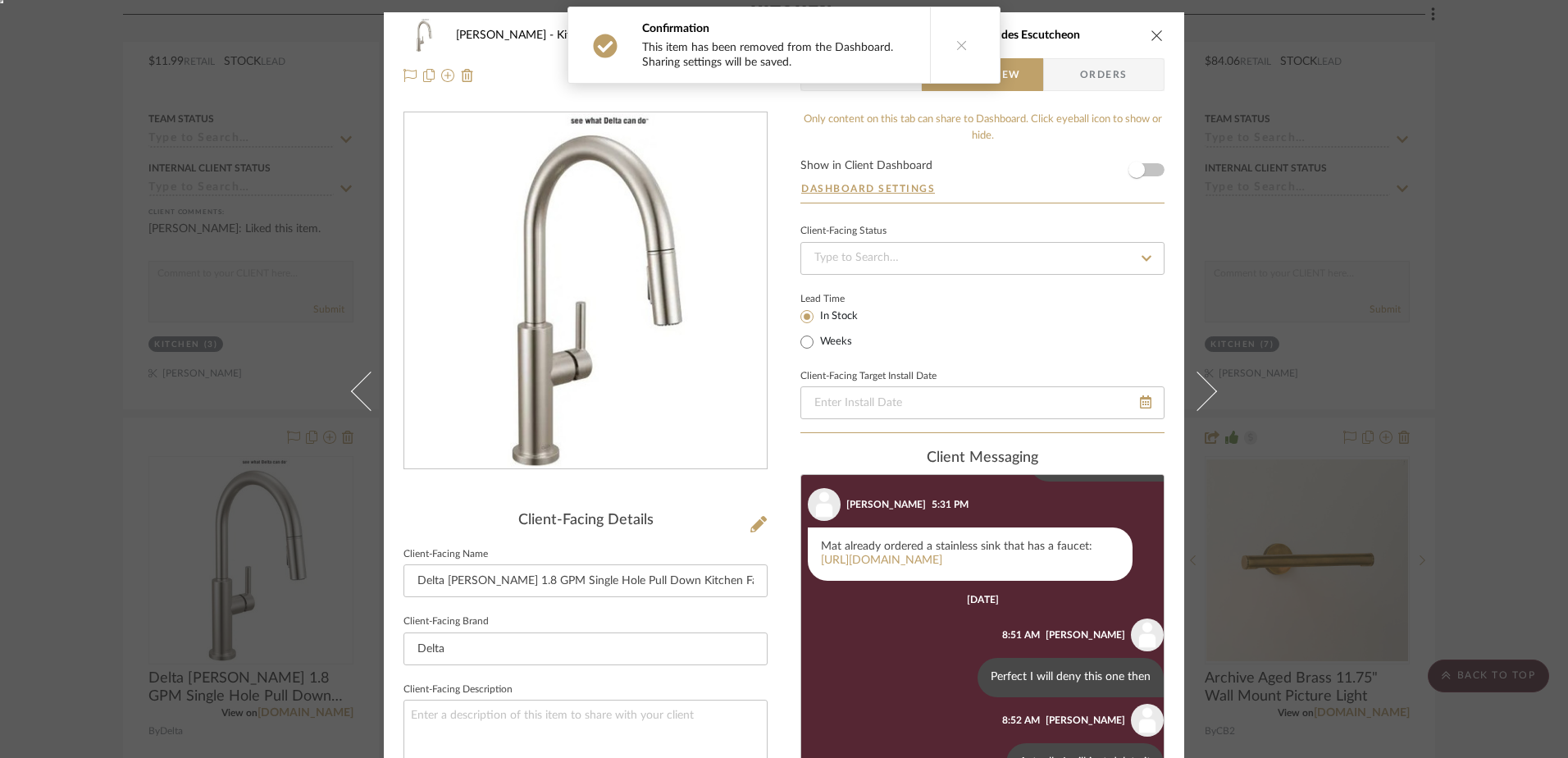
click at [1158, 37] on button "close" at bounding box center [1156, 35] width 14 height 14
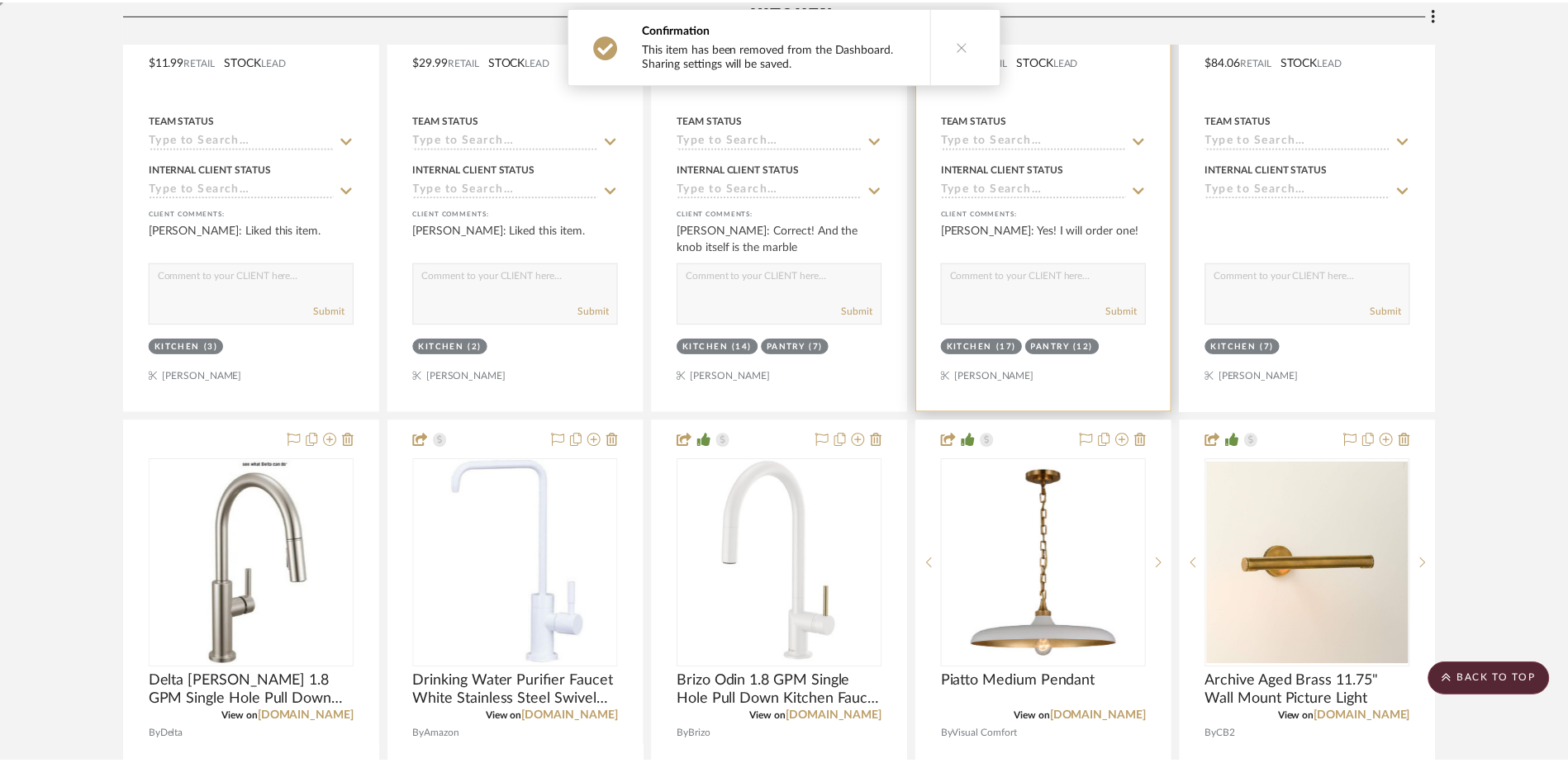
scroll to position [763, 0]
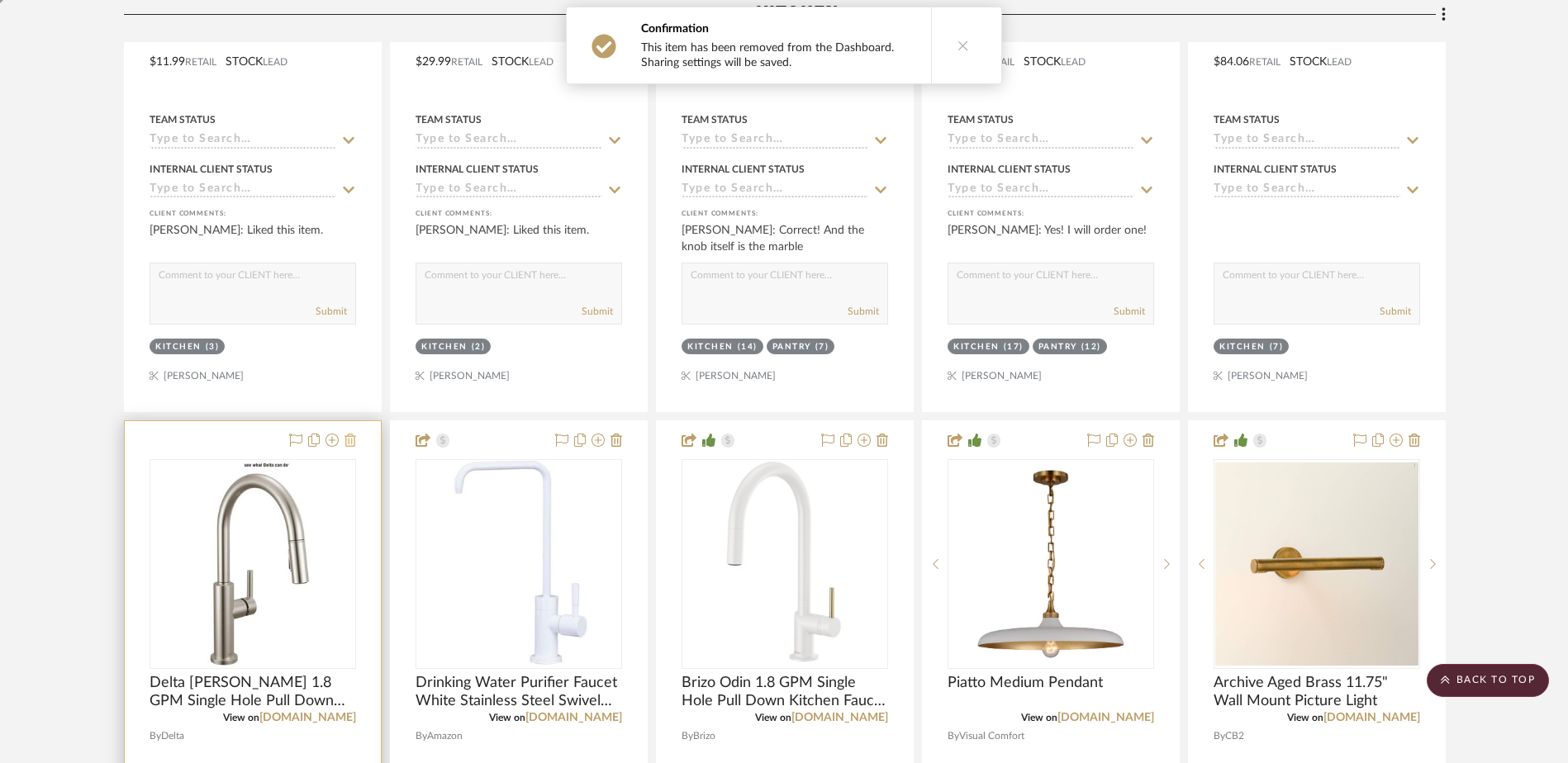
click at [352, 443] on icon at bounding box center [350, 440] width 12 height 14
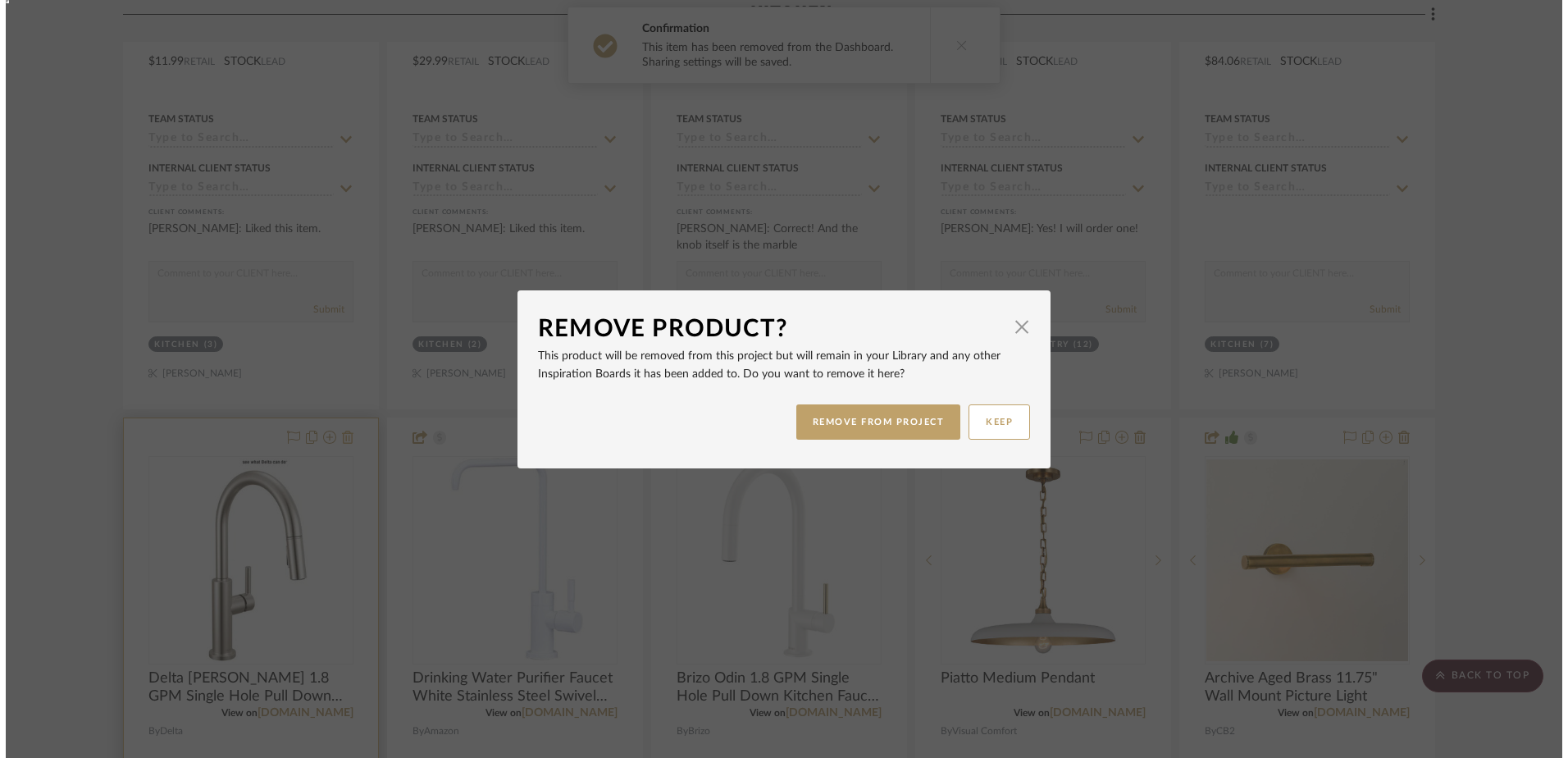
scroll to position [0, 0]
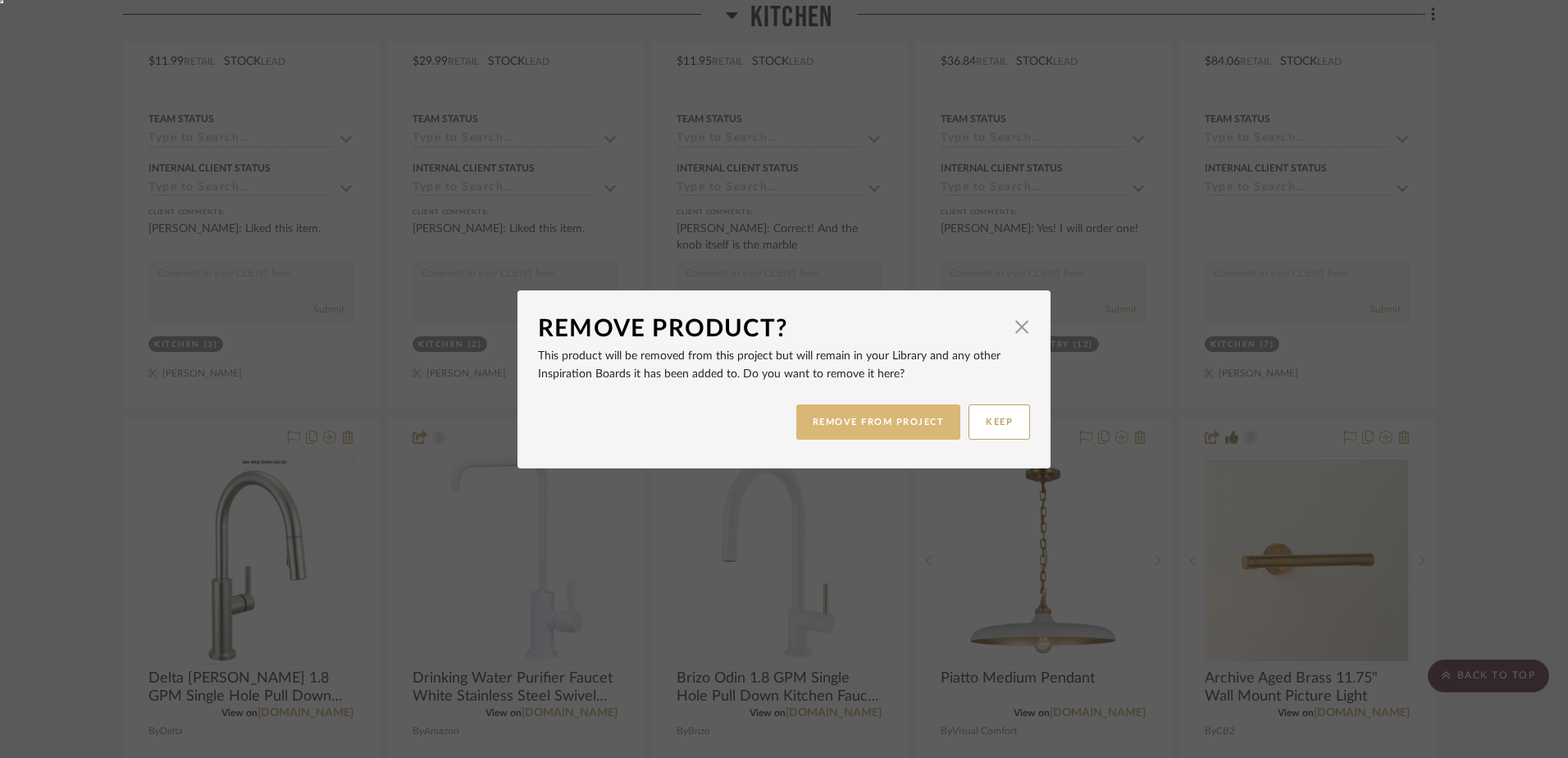
click at [912, 414] on button "REMOVE FROM PROJECT" at bounding box center [879, 422] width 165 height 36
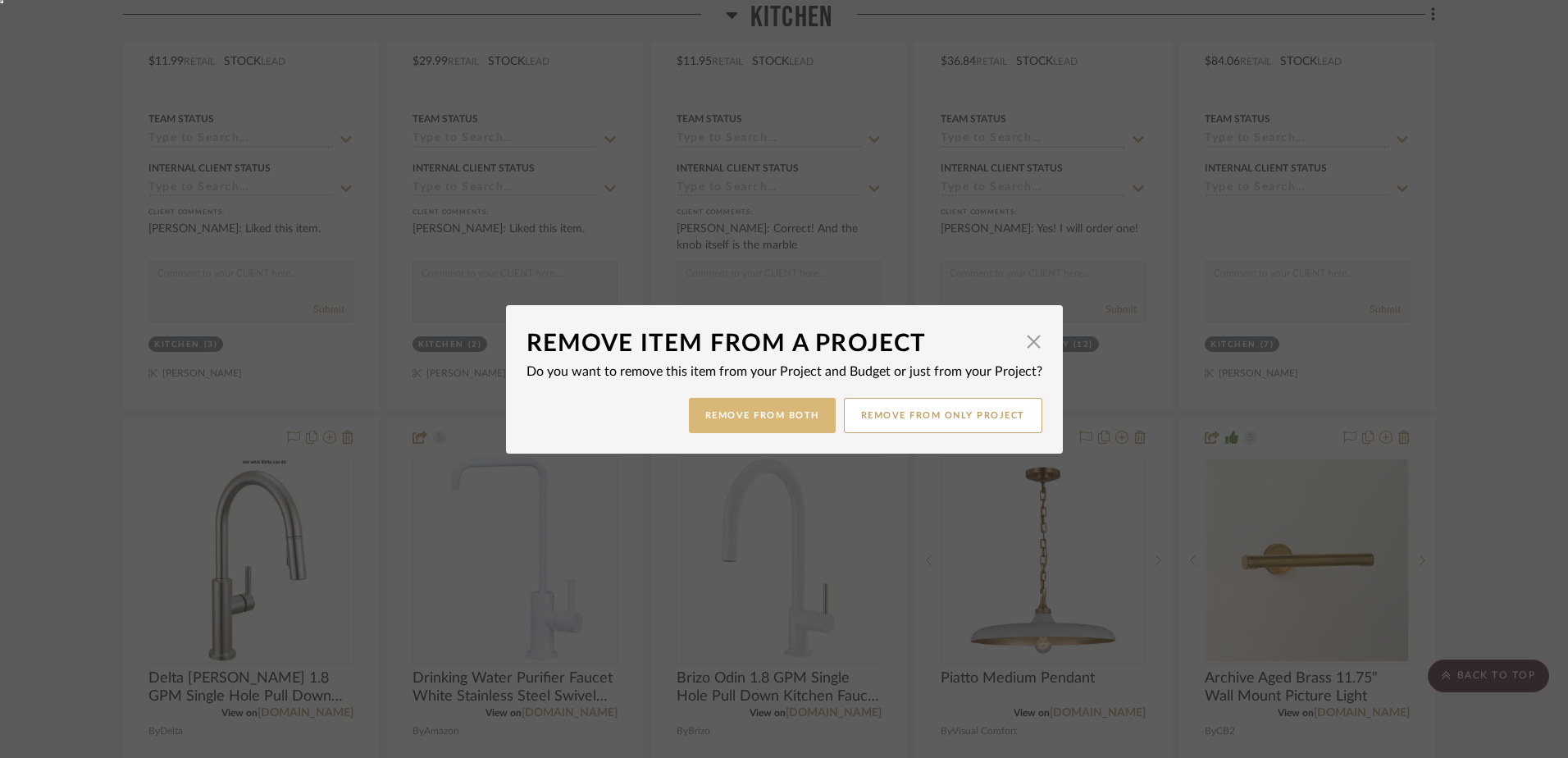
click at [751, 413] on button "Remove from Both" at bounding box center [761, 415] width 147 height 36
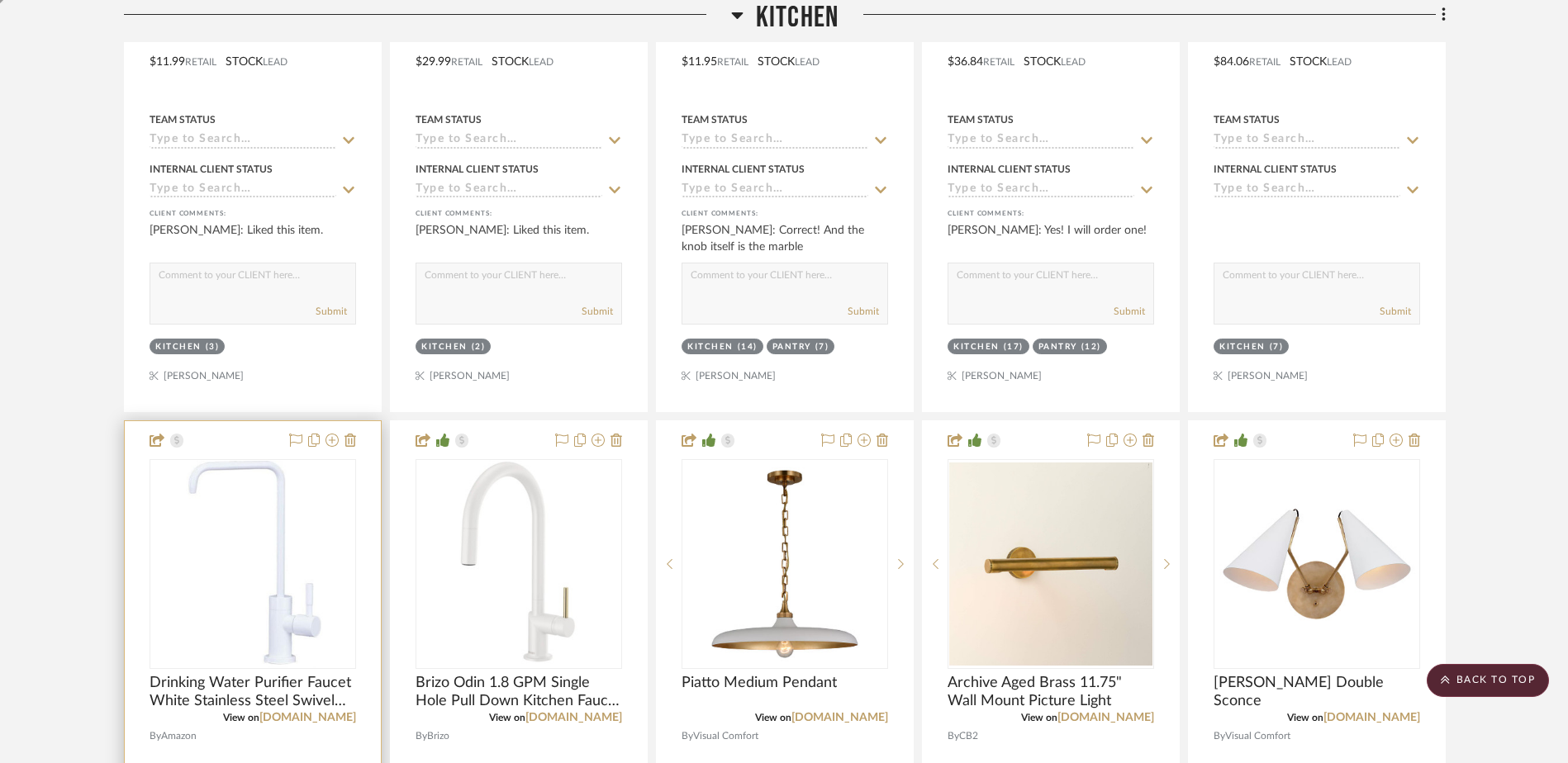
scroll to position [845, 0]
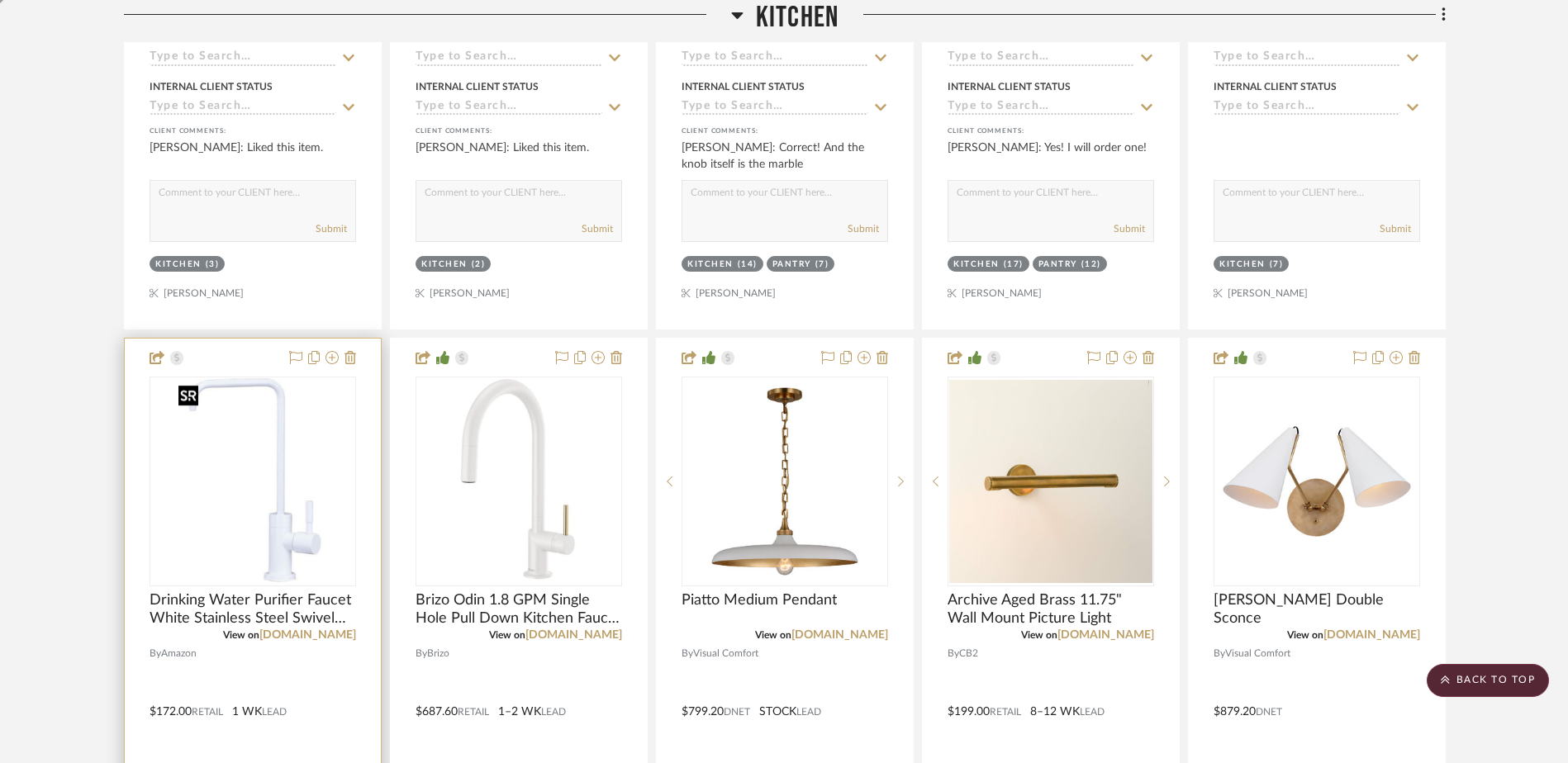
click at [281, 463] on img "0" at bounding box center [252, 481] width 162 height 206
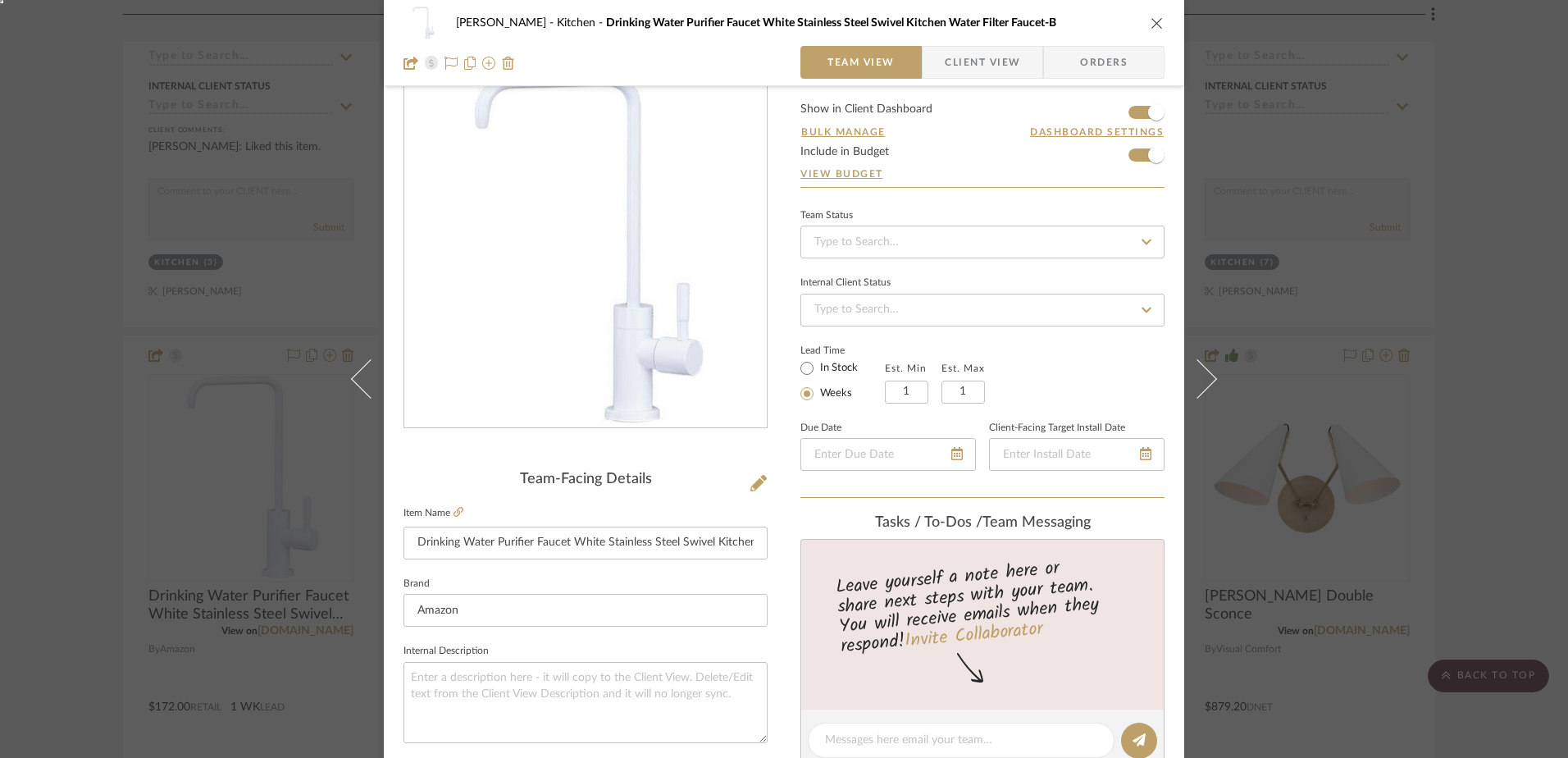
scroll to position [82, 0]
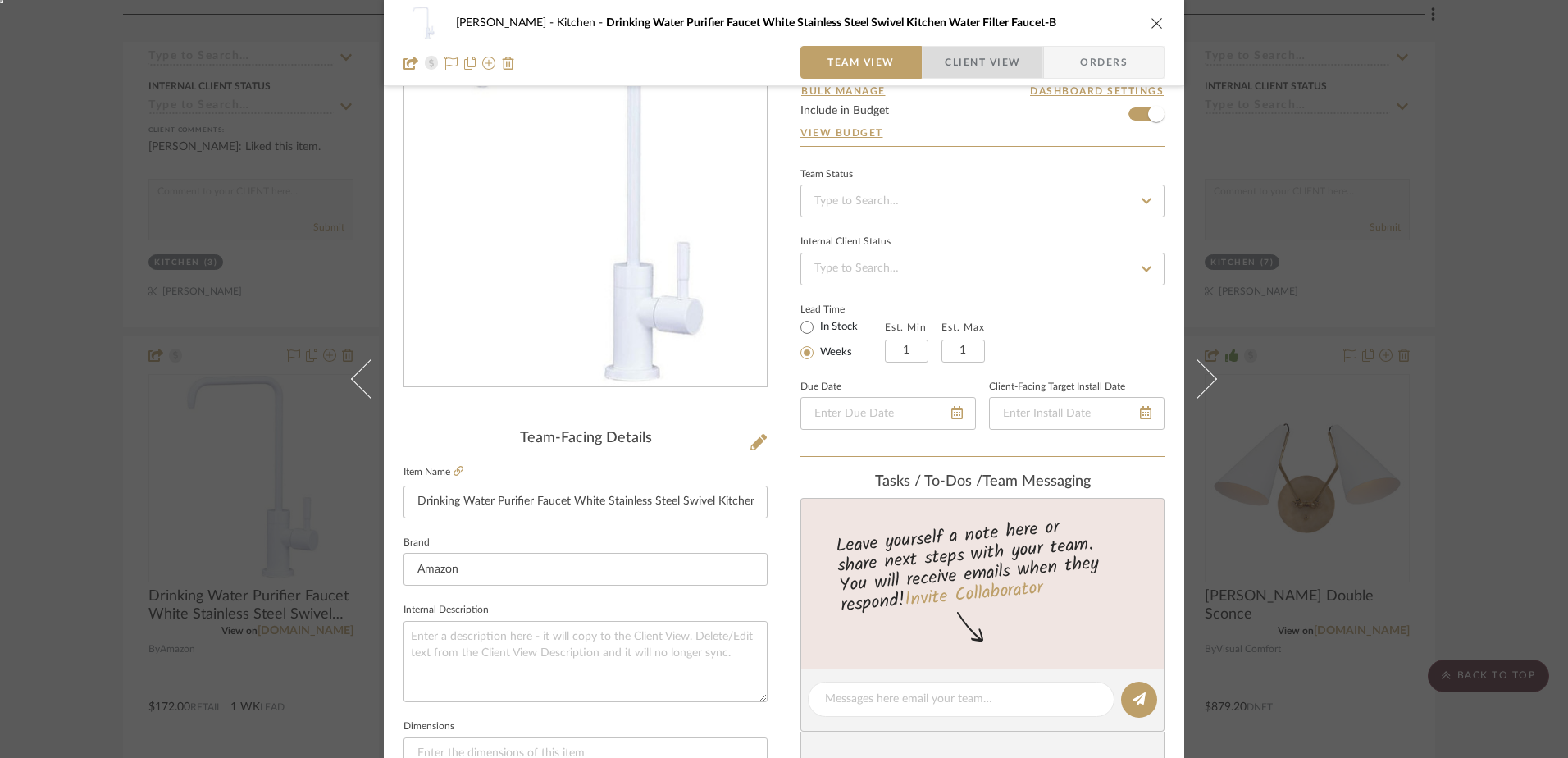
click at [973, 60] on span "Client View" at bounding box center [982, 62] width 76 height 33
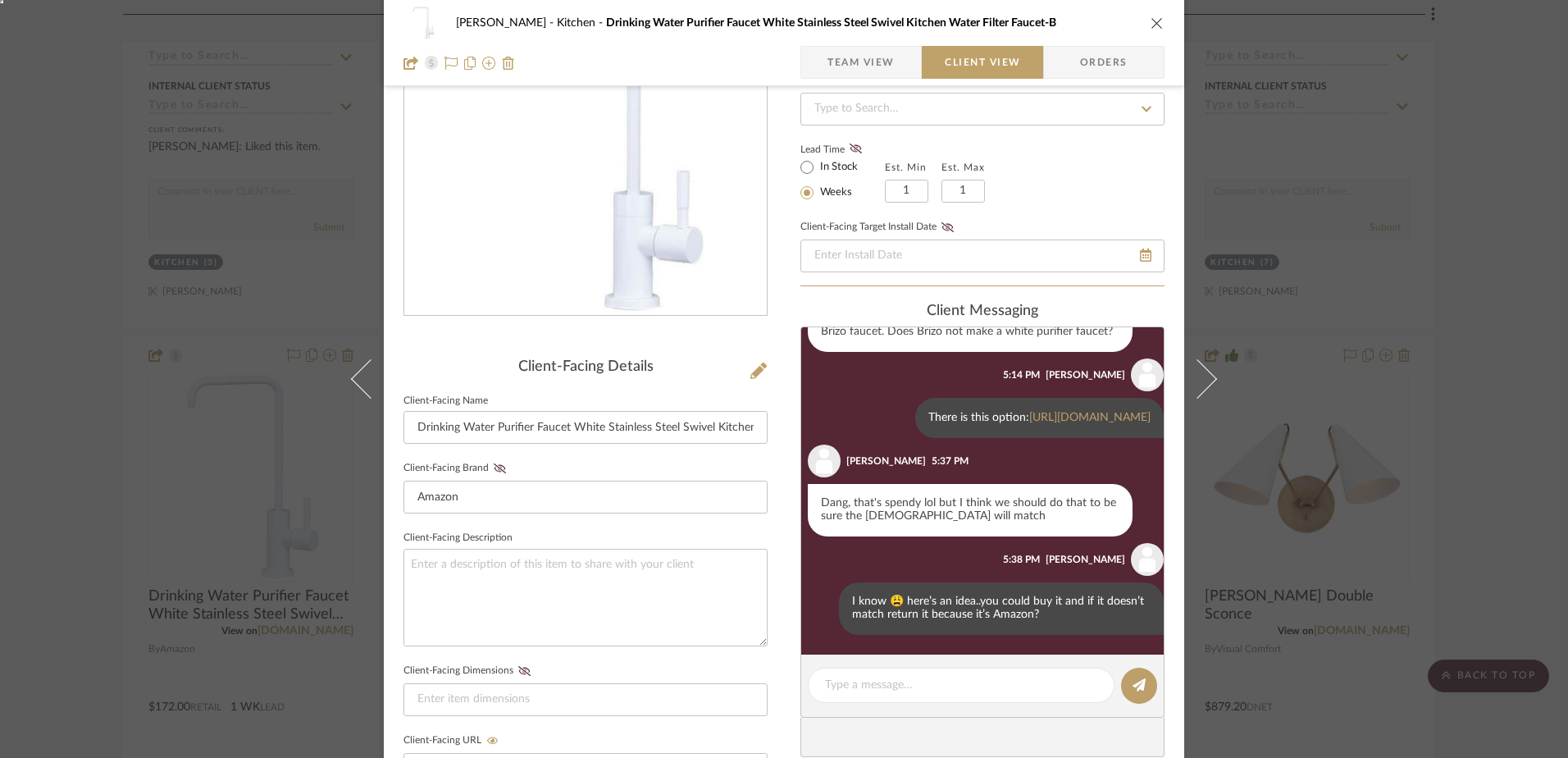
scroll to position [164, 0]
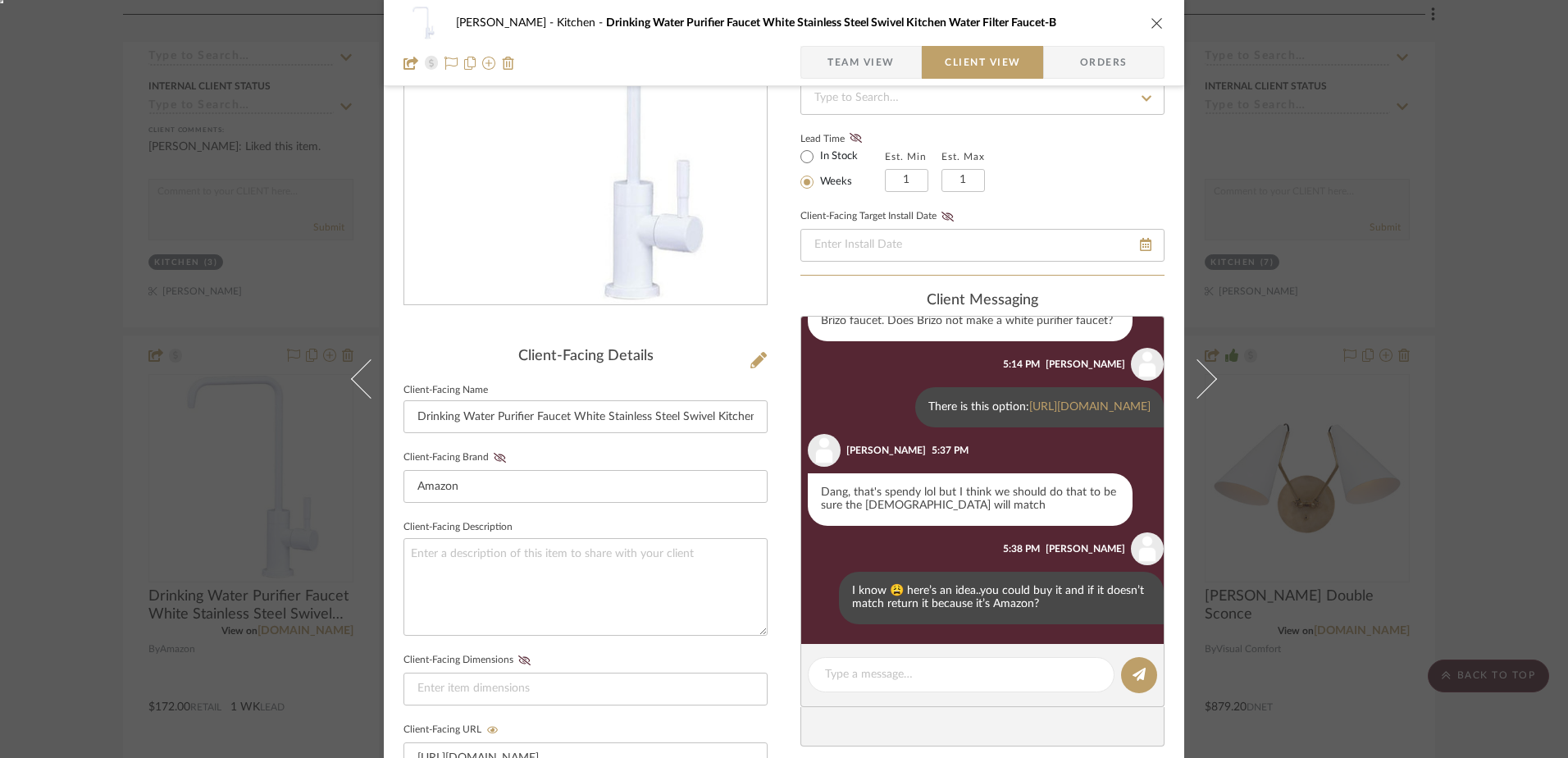
click at [1153, 22] on icon "close" at bounding box center [1157, 23] width 13 height 13
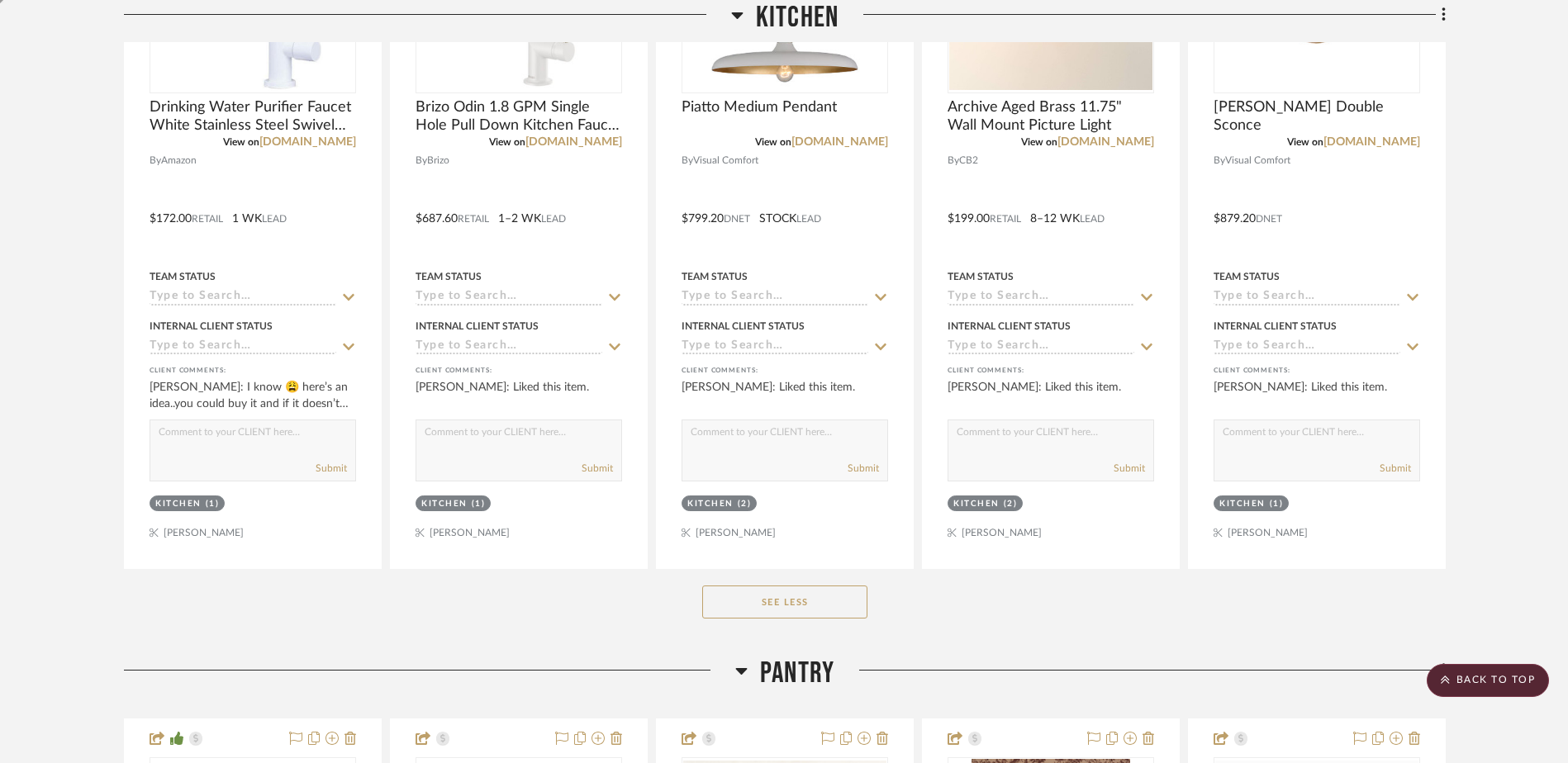
scroll to position [1341, 0]
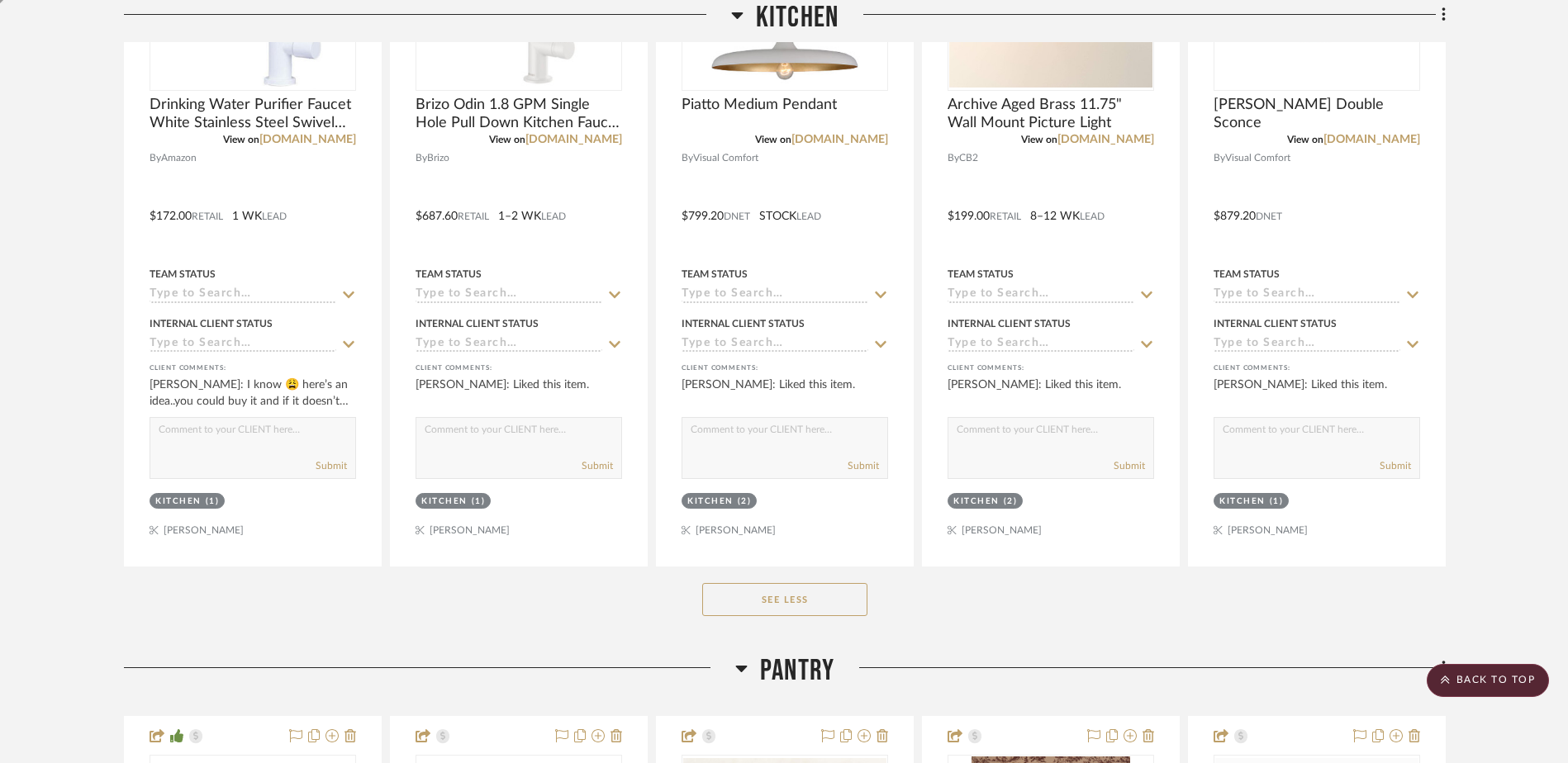
click at [814, 585] on button "See Less" at bounding box center [784, 600] width 165 height 33
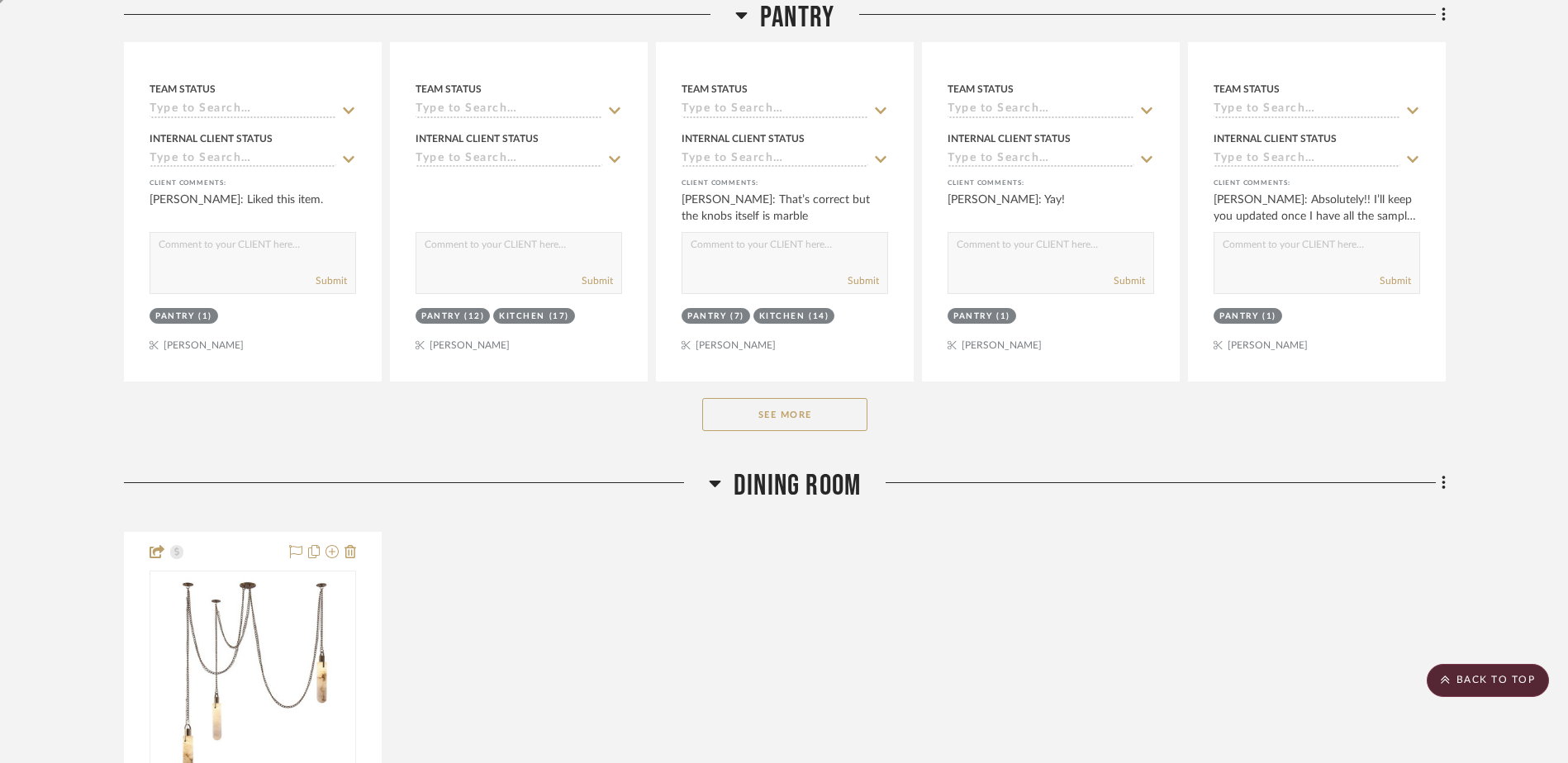
scroll to position [1671, 0]
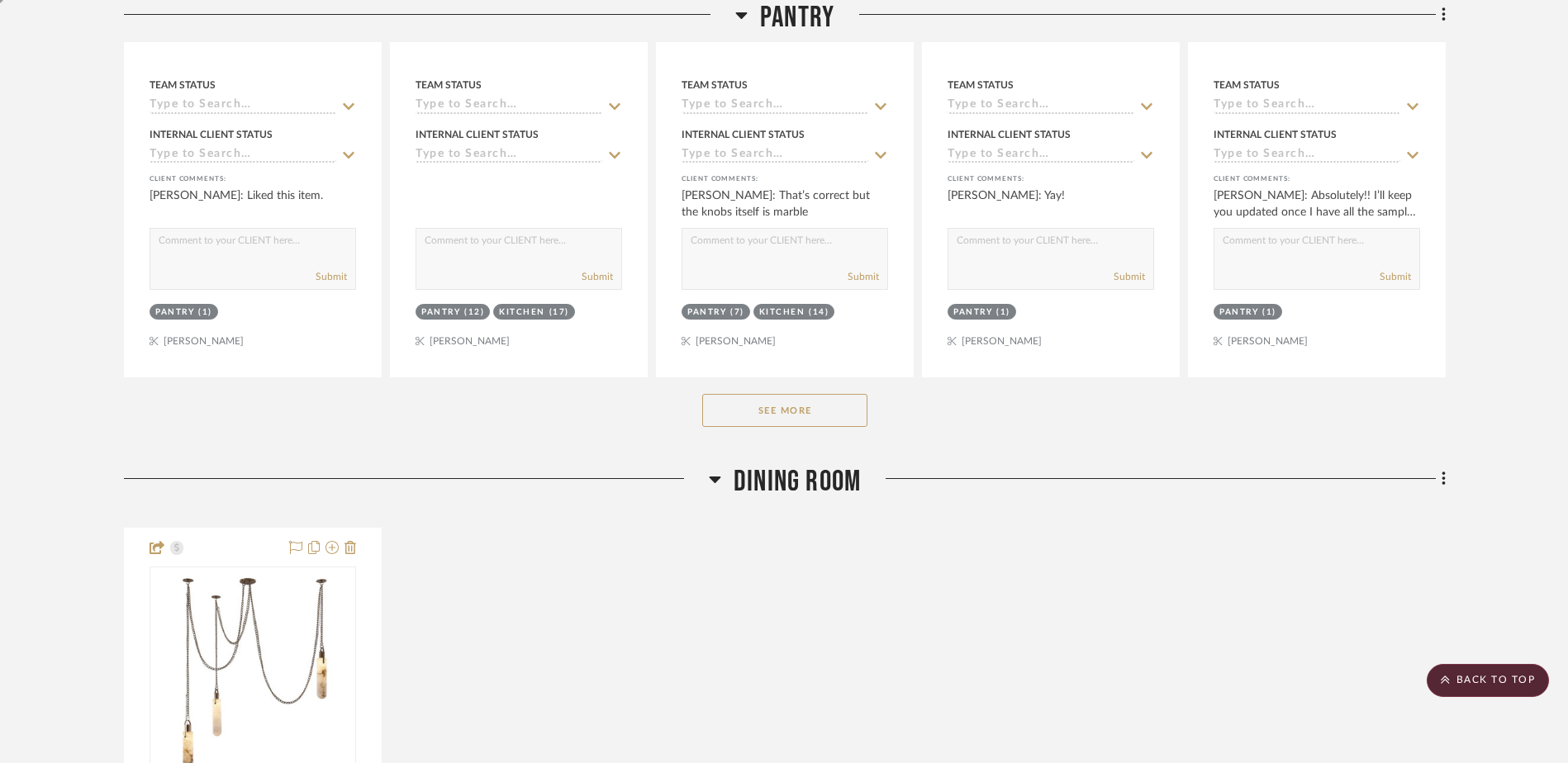
click at [803, 404] on button "See More" at bounding box center [784, 410] width 165 height 33
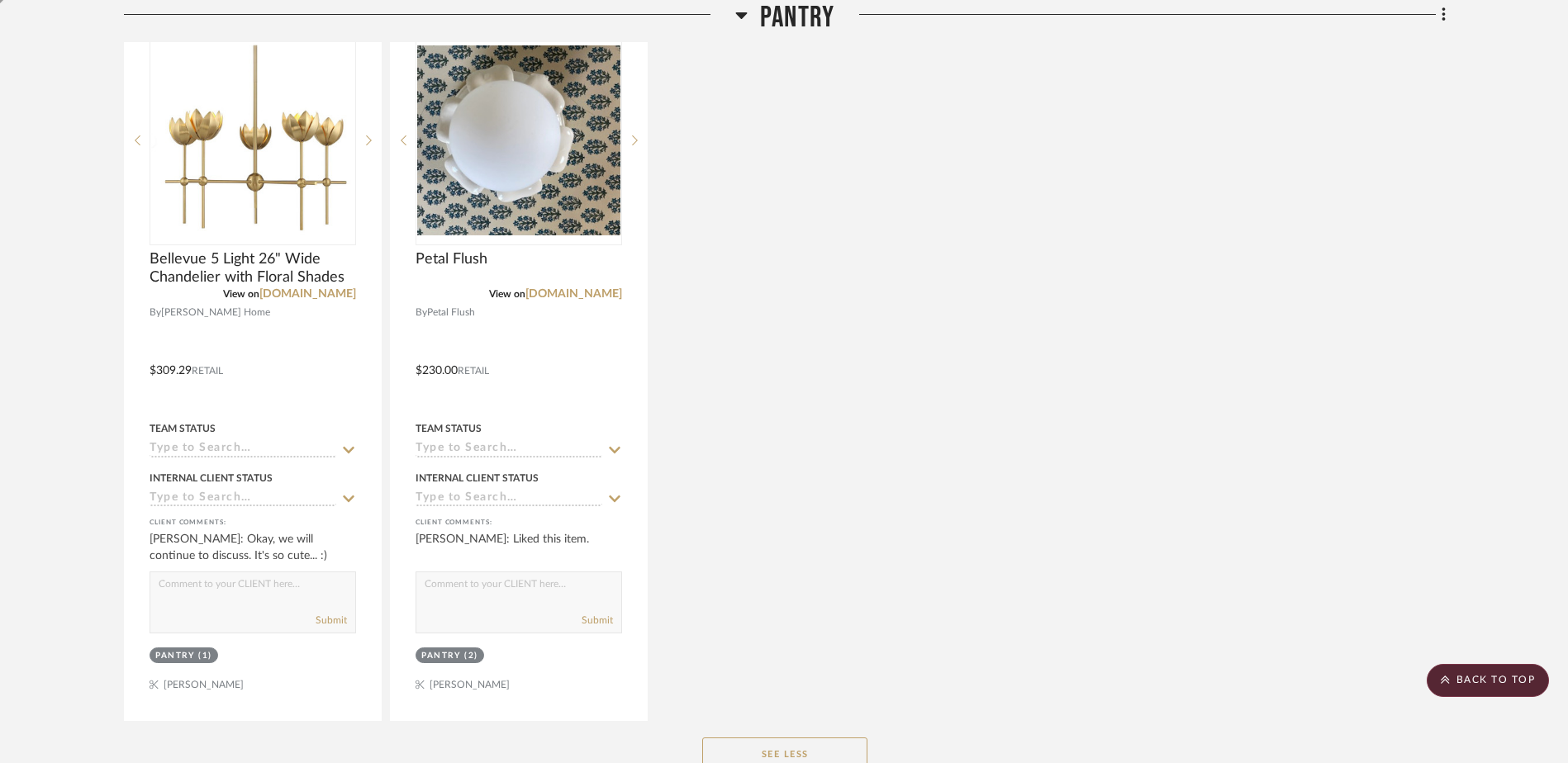
scroll to position [2084, 0]
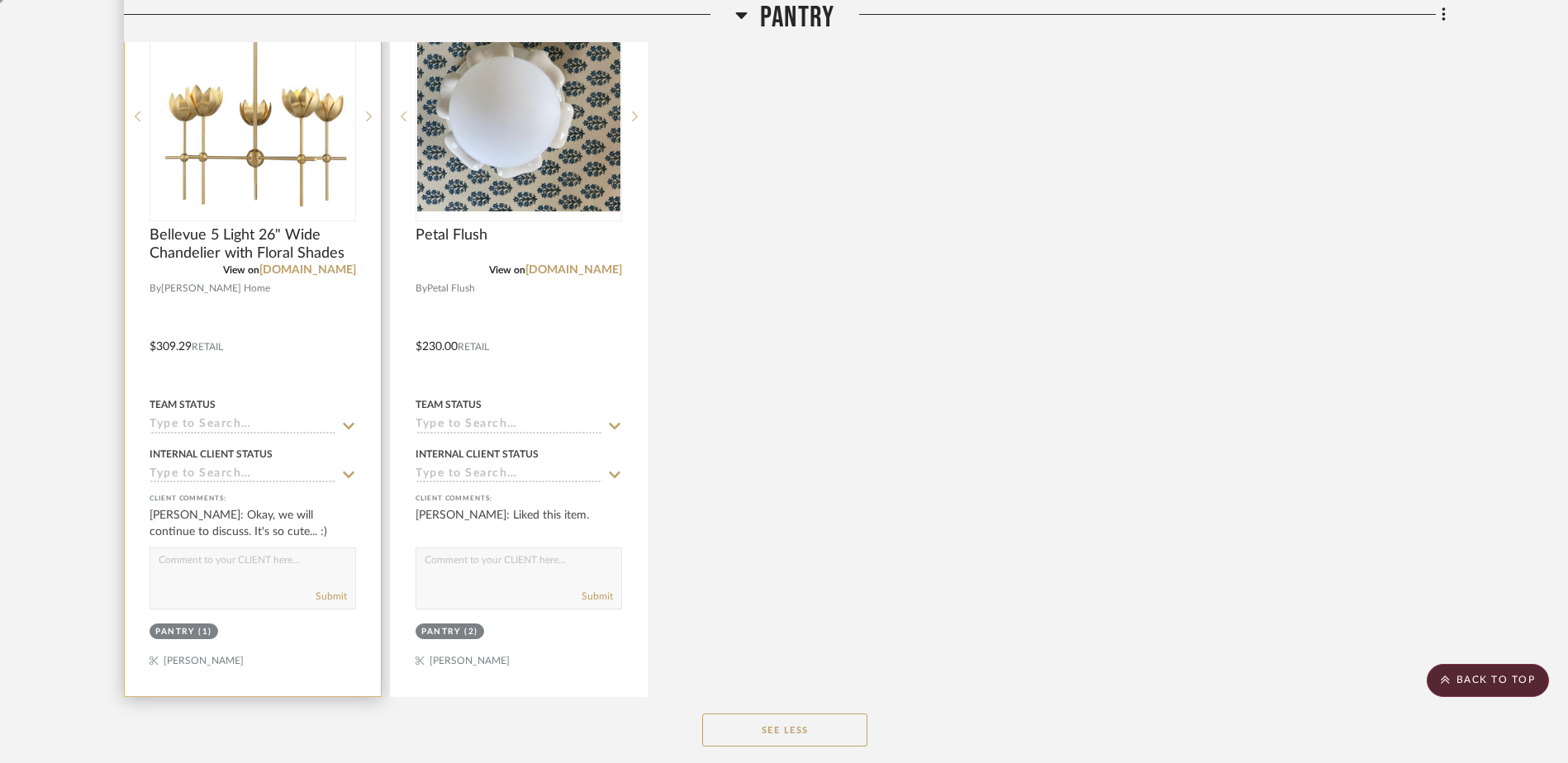
click at [219, 567] on textarea at bounding box center [252, 564] width 205 height 31
type textarea "Sounds great :)"
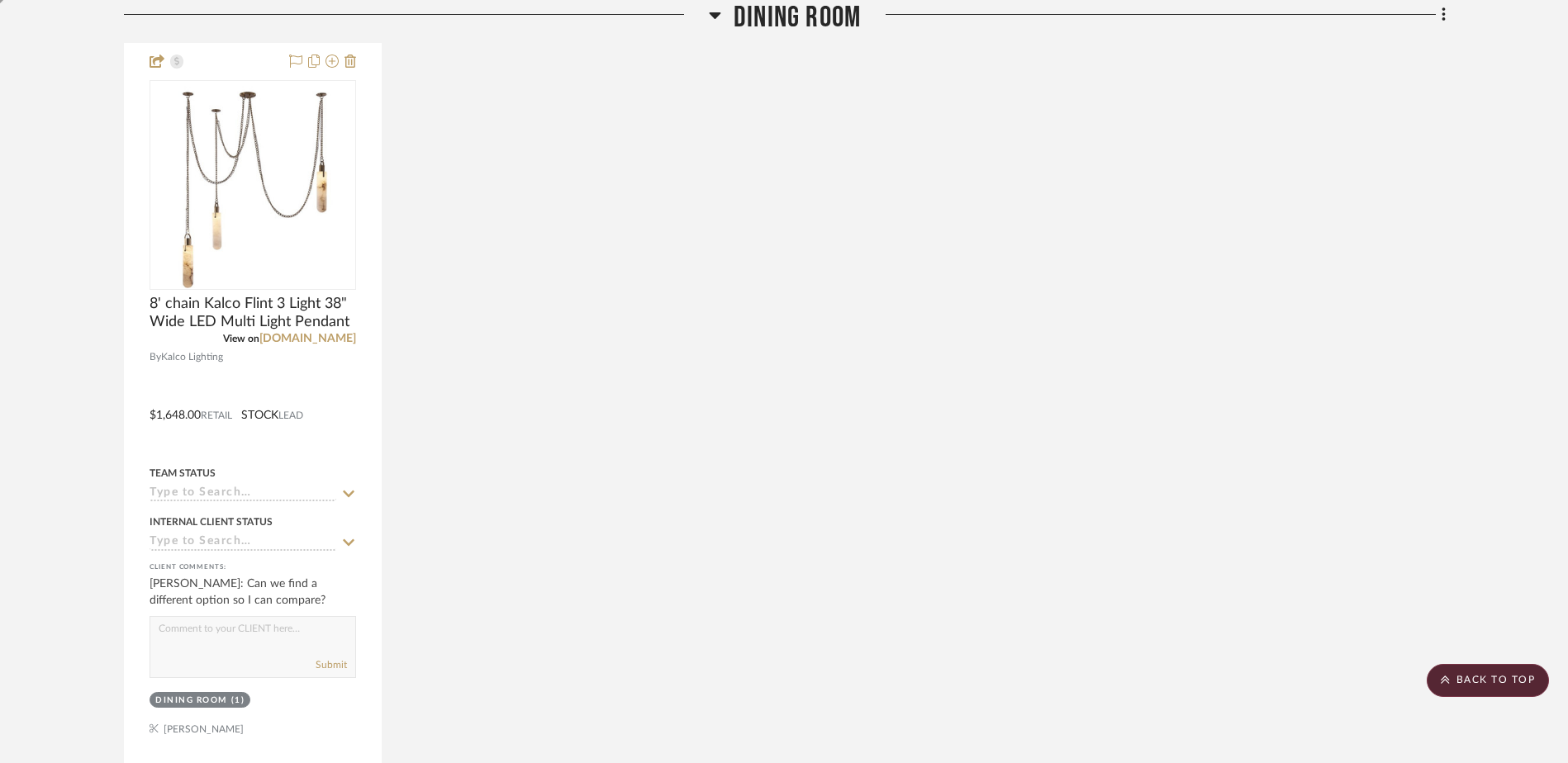
scroll to position [2910, 0]
